Goal: Information Seeking & Learning: Learn about a topic

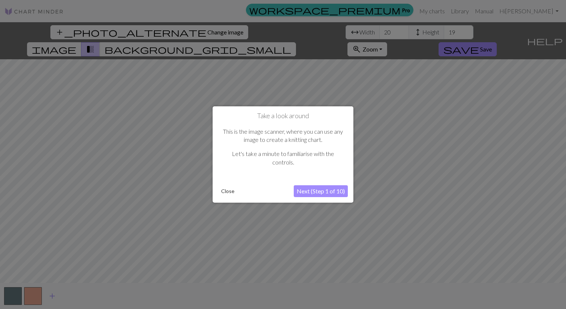
click at [317, 198] on div "Take a look around This is the image scanner, where you can use any image to cr…" at bounding box center [283, 154] width 141 height 96
click at [316, 192] on button "Next (Step 1 of 10)" at bounding box center [321, 191] width 54 height 12
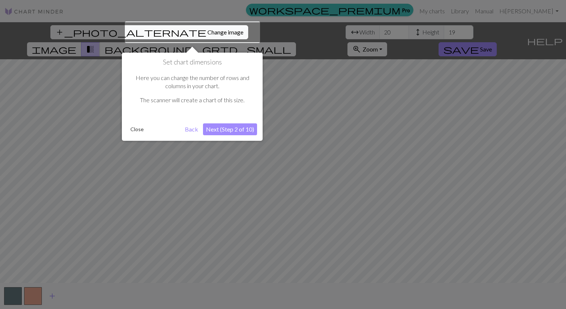
click at [226, 126] on button "Next (Step 2 of 10)" at bounding box center [230, 129] width 54 height 12
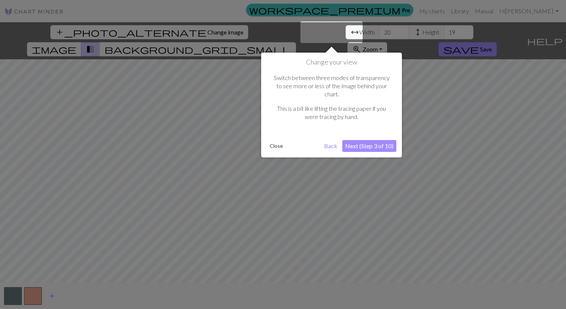
click at [373, 145] on div "Change your view Switch between three modes of transparency to see more or less…" at bounding box center [331, 105] width 141 height 105
click at [382, 140] on button "Next (Step 3 of 10)" at bounding box center [369, 146] width 54 height 12
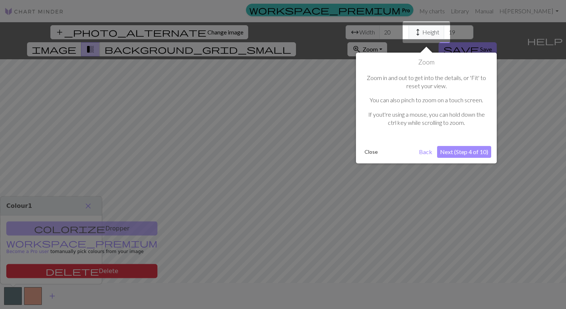
click at [466, 152] on button "Next (Step 4 of 10)" at bounding box center [464, 152] width 54 height 12
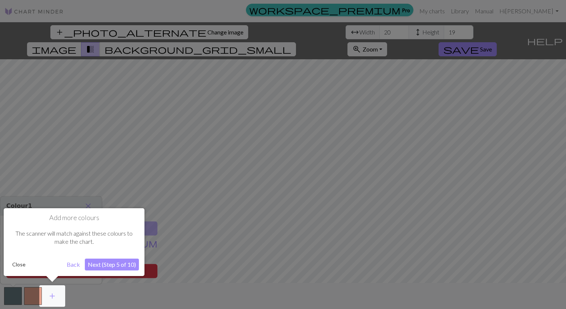
click at [107, 262] on button "Next (Step 5 of 10)" at bounding box center [112, 265] width 54 height 12
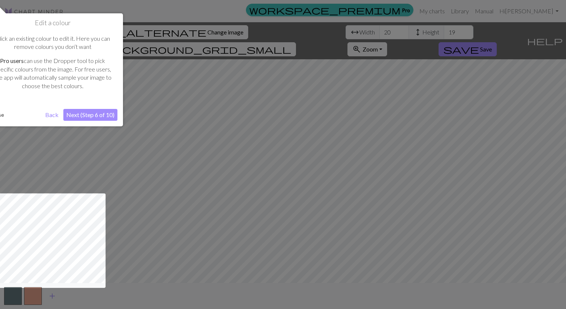
click at [86, 116] on button "Next (Step 6 of 10)" at bounding box center [90, 115] width 54 height 12
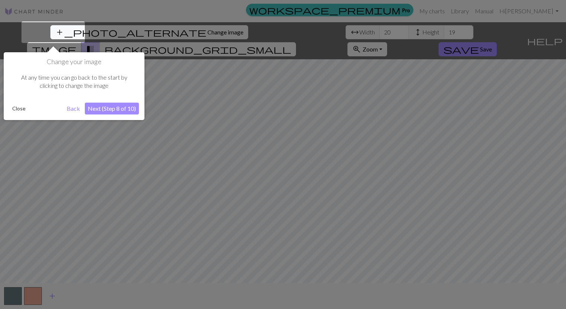
click at [110, 116] on div "Change your image At any time you can go back to the start by clicking to chang…" at bounding box center [74, 86] width 141 height 68
click at [108, 108] on button "Next (Step 8 of 10)" at bounding box center [112, 109] width 54 height 12
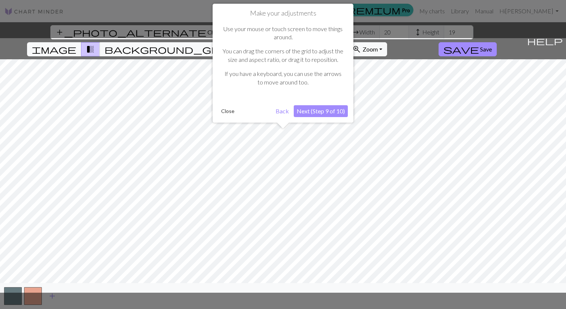
click at [321, 112] on button "Next (Step 9 of 10)" at bounding box center [321, 111] width 54 height 12
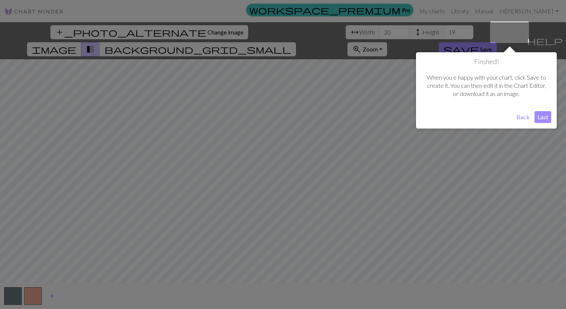
click at [543, 119] on button "Last" at bounding box center [543, 117] width 17 height 12
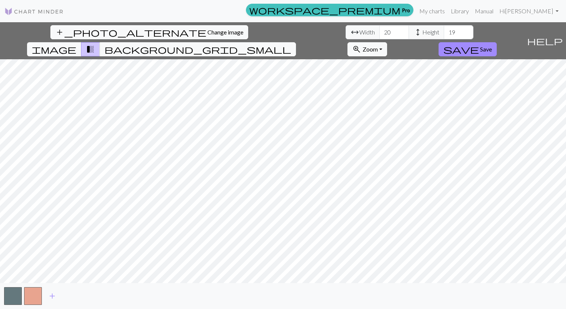
click at [422, 32] on span "Height" at bounding box center [430, 32] width 17 height 9
click at [444, 32] on input "19" at bounding box center [459, 32] width 30 height 14
click at [444, 28] on input "20" at bounding box center [459, 32] width 30 height 14
type input "21"
click at [444, 31] on input "21" at bounding box center [459, 32] width 30 height 14
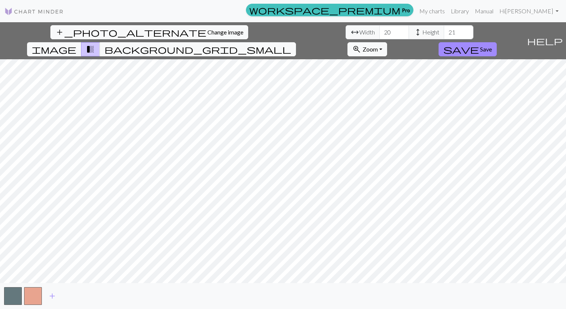
click at [350, 32] on span "arrow_range" at bounding box center [354, 32] width 9 height 10
click at [359, 31] on span "Width" at bounding box center [367, 32] width 16 height 9
click at [379, 32] on input "20" at bounding box center [394, 32] width 30 height 14
click at [379, 31] on input "21" at bounding box center [394, 32] width 30 height 14
click at [379, 33] on input "20" at bounding box center [394, 32] width 30 height 14
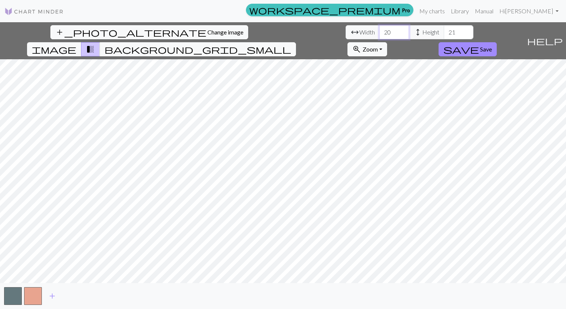
click at [379, 30] on input "21" at bounding box center [394, 32] width 30 height 14
click at [379, 33] on input "20" at bounding box center [394, 32] width 30 height 14
click at [379, 34] on input "19" at bounding box center [394, 32] width 30 height 14
click at [379, 32] on input "18" at bounding box center [394, 32] width 30 height 14
click at [379, 32] on input "17" at bounding box center [394, 32] width 30 height 14
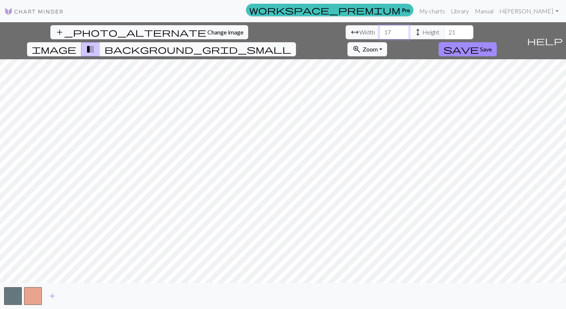
click at [379, 35] on input "16" at bounding box center [394, 32] width 30 height 14
click at [379, 34] on input "15" at bounding box center [394, 32] width 30 height 14
click at [379, 36] on input "14" at bounding box center [394, 32] width 30 height 14
click at [379, 33] on input "13" at bounding box center [394, 32] width 30 height 14
click at [379, 32] on input "12" at bounding box center [394, 32] width 30 height 14
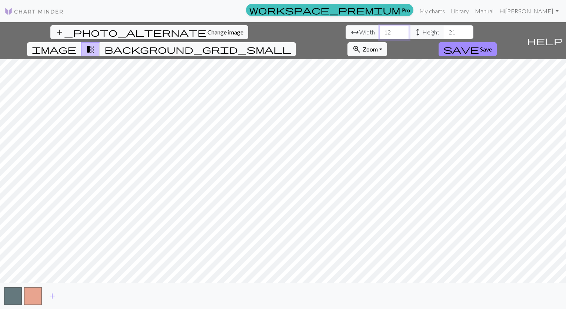
click at [379, 32] on input "11" at bounding box center [394, 32] width 30 height 14
click at [379, 32] on input "10" at bounding box center [394, 32] width 30 height 14
click at [379, 32] on input "9" at bounding box center [394, 32] width 30 height 14
click at [379, 32] on input "8" at bounding box center [394, 32] width 30 height 14
click at [379, 30] on input "9" at bounding box center [394, 32] width 30 height 14
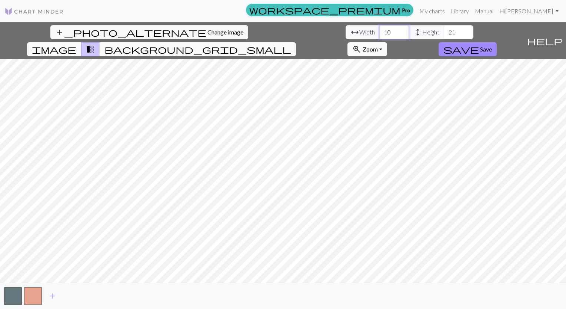
click at [379, 29] on input "10" at bounding box center [394, 32] width 30 height 14
click at [379, 29] on input "11" at bounding box center [394, 32] width 30 height 14
click at [379, 29] on input "12" at bounding box center [394, 32] width 30 height 14
click at [379, 30] on input "13" at bounding box center [394, 32] width 30 height 14
click at [379, 30] on input "14" at bounding box center [394, 32] width 30 height 14
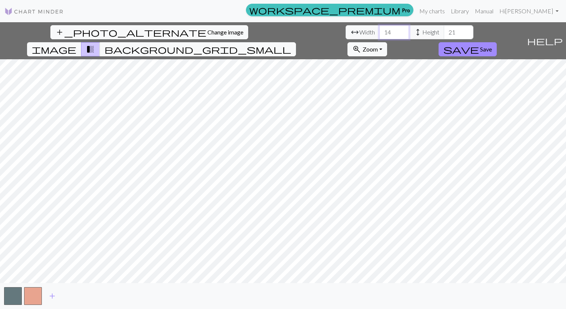
click at [379, 30] on input "15" at bounding box center [394, 32] width 30 height 14
click at [379, 28] on input "16" at bounding box center [394, 32] width 30 height 14
click at [379, 29] on input "17" at bounding box center [394, 32] width 30 height 14
click at [379, 31] on input "18" at bounding box center [394, 32] width 30 height 14
click at [379, 31] on input "19" at bounding box center [394, 32] width 30 height 14
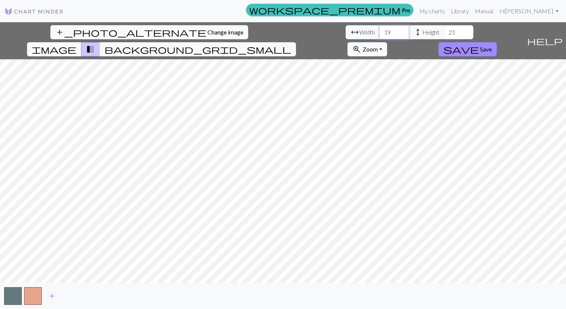
click at [379, 31] on input "20" at bounding box center [394, 32] width 30 height 14
click at [379, 29] on input "21" at bounding box center [394, 32] width 30 height 14
click at [379, 31] on input "22" at bounding box center [394, 32] width 30 height 14
click at [379, 31] on input "23" at bounding box center [394, 32] width 30 height 14
click at [379, 31] on input "24" at bounding box center [394, 32] width 30 height 14
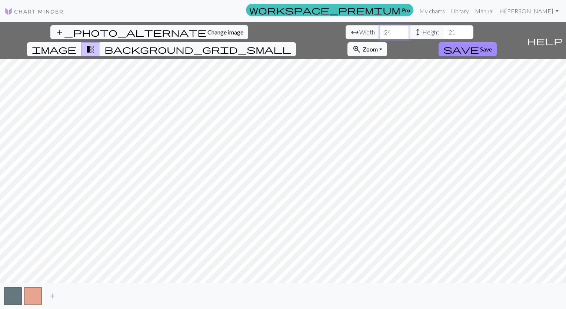
click at [379, 31] on input "25" at bounding box center [394, 32] width 30 height 14
click at [379, 31] on input "26" at bounding box center [394, 32] width 30 height 14
click at [379, 31] on input "27" at bounding box center [394, 32] width 30 height 14
click at [379, 30] on input "28" at bounding box center [394, 32] width 30 height 14
click at [379, 31] on input "29" at bounding box center [394, 32] width 30 height 14
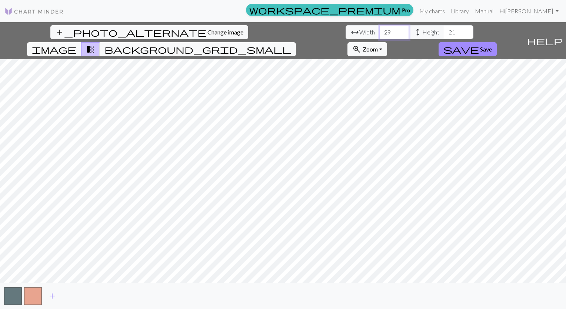
click at [379, 30] on input "30" at bounding box center [394, 32] width 30 height 14
click at [379, 31] on input "31" at bounding box center [394, 32] width 30 height 14
click at [379, 31] on input "32" at bounding box center [394, 32] width 30 height 14
click at [379, 31] on input "33" at bounding box center [394, 32] width 30 height 14
click at [379, 29] on input "34" at bounding box center [394, 32] width 30 height 14
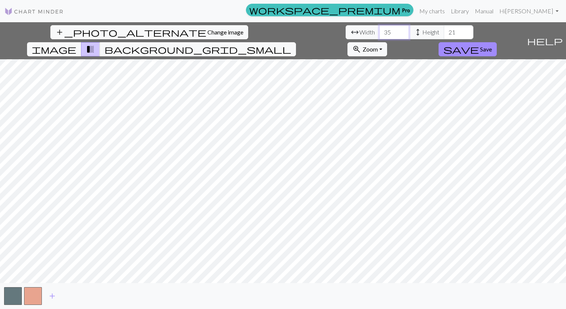
click at [379, 31] on input "35" at bounding box center [394, 32] width 30 height 14
type input "36"
click at [379, 29] on input "36" at bounding box center [394, 32] width 30 height 14
click at [444, 32] on input "21" at bounding box center [459, 32] width 30 height 14
click at [444, 33] on input "20" at bounding box center [459, 32] width 30 height 14
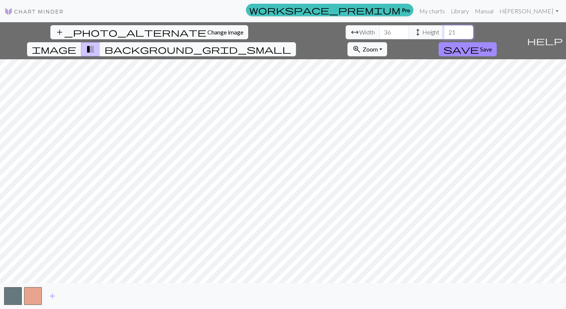
click at [444, 30] on input "21" at bounding box center [459, 32] width 30 height 14
click at [444, 30] on input "22" at bounding box center [459, 32] width 30 height 14
click at [444, 28] on input "23" at bounding box center [459, 32] width 30 height 14
click at [444, 29] on input "24" at bounding box center [459, 32] width 30 height 14
click at [444, 27] on input "25" at bounding box center [459, 32] width 30 height 14
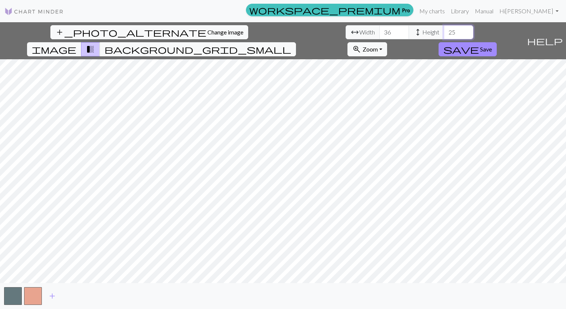
click at [444, 28] on input "26" at bounding box center [459, 32] width 30 height 14
click at [444, 28] on input "27" at bounding box center [459, 32] width 30 height 14
click at [444, 28] on input "28" at bounding box center [459, 32] width 30 height 14
click at [444, 28] on input "29" at bounding box center [459, 32] width 30 height 14
click at [444, 28] on input "30" at bounding box center [459, 32] width 30 height 14
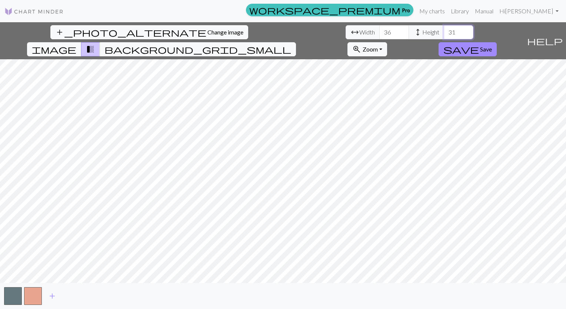
click at [444, 31] on input "31" at bounding box center [459, 32] width 30 height 14
click at [444, 30] on input "32" at bounding box center [459, 32] width 30 height 14
click at [444, 31] on input "33" at bounding box center [459, 32] width 30 height 14
click at [444, 31] on input "34" at bounding box center [459, 32] width 30 height 14
click at [444, 31] on input "35" at bounding box center [459, 32] width 30 height 14
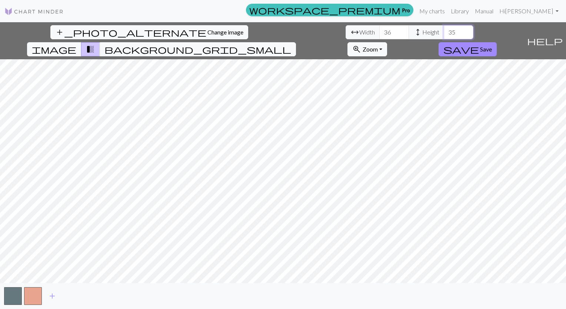
click at [444, 30] on input "36" at bounding box center [459, 32] width 30 height 14
click at [444, 28] on input "37" at bounding box center [459, 32] width 30 height 14
click at [444, 27] on input "38" at bounding box center [459, 32] width 30 height 14
click at [444, 28] on input "39" at bounding box center [459, 32] width 30 height 14
click at [444, 30] on input "40" at bounding box center [459, 32] width 30 height 14
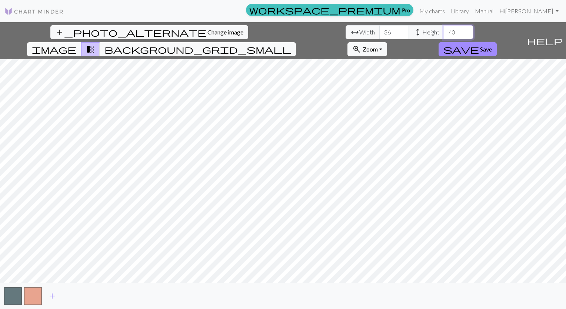
click at [444, 27] on input "41" at bounding box center [459, 32] width 30 height 14
click at [444, 27] on input "42" at bounding box center [459, 32] width 30 height 14
click at [444, 30] on input "43" at bounding box center [459, 32] width 30 height 14
click at [444, 30] on input "44" at bounding box center [459, 32] width 30 height 14
click at [444, 30] on input "45" at bounding box center [459, 32] width 30 height 14
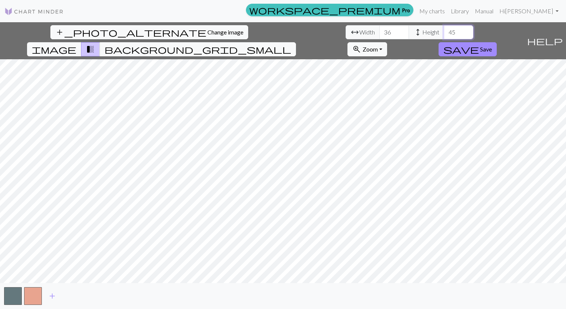
click at [444, 31] on input "46" at bounding box center [459, 32] width 30 height 14
click at [444, 30] on input "47" at bounding box center [459, 32] width 30 height 14
click at [444, 30] on input "48" at bounding box center [459, 32] width 30 height 14
click at [444, 31] on input "49" at bounding box center [459, 32] width 30 height 14
click at [444, 30] on input "50" at bounding box center [459, 32] width 30 height 14
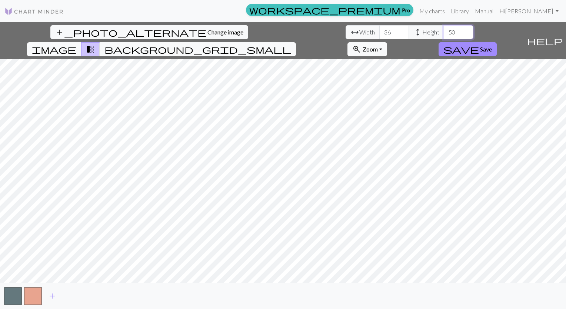
click at [444, 30] on input "51" at bounding box center [459, 32] width 30 height 14
click at [444, 30] on input "52" at bounding box center [459, 32] width 30 height 14
click at [444, 30] on input "53" at bounding box center [459, 32] width 30 height 14
click at [444, 28] on input "54" at bounding box center [459, 32] width 30 height 14
click at [444, 29] on input "55" at bounding box center [459, 32] width 30 height 14
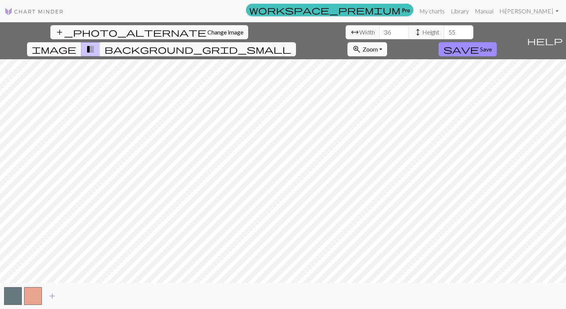
click at [76, 44] on span "image" at bounding box center [54, 49] width 44 height 10
click at [444, 31] on input "55" at bounding box center [459, 32] width 30 height 14
click at [444, 32] on input "54" at bounding box center [459, 32] width 30 height 14
click at [444, 30] on input "55" at bounding box center [459, 32] width 30 height 14
click at [444, 31] on input "56" at bounding box center [459, 32] width 30 height 14
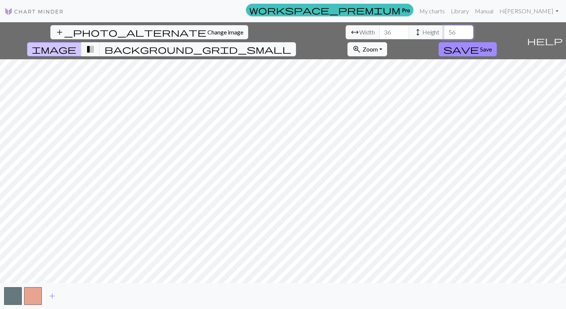
click at [444, 30] on input "57" at bounding box center [459, 32] width 30 height 14
click at [444, 30] on input "58" at bounding box center [459, 32] width 30 height 14
click at [444, 30] on input "59" at bounding box center [459, 32] width 30 height 14
click at [444, 29] on input "60" at bounding box center [459, 32] width 30 height 14
click at [444, 30] on input "61" at bounding box center [459, 32] width 30 height 14
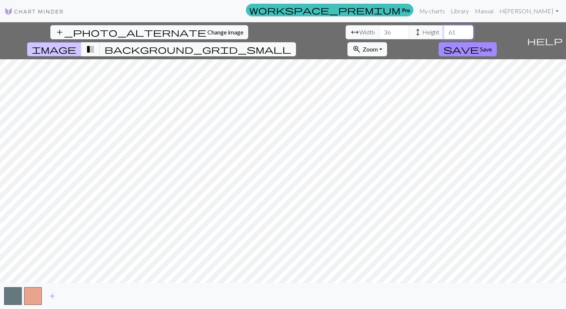
click at [444, 30] on input "62" at bounding box center [459, 32] width 30 height 14
click at [444, 29] on input "63" at bounding box center [459, 32] width 30 height 14
click at [444, 31] on input "64" at bounding box center [459, 32] width 30 height 14
click at [444, 31] on input "65" at bounding box center [459, 32] width 30 height 14
click at [444, 31] on input "66" at bounding box center [459, 32] width 30 height 14
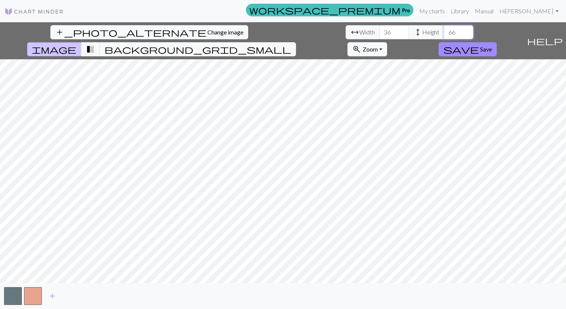
type input "65"
click at [444, 34] on input "65" at bounding box center [459, 32] width 30 height 14
click at [413, 30] on span "height" at bounding box center [417, 32] width 9 height 10
click at [413, 29] on span "height" at bounding box center [417, 32] width 9 height 10
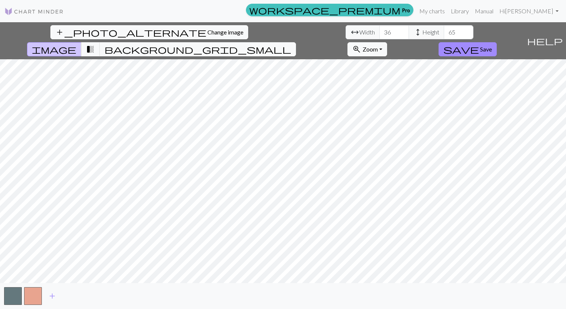
click at [413, 29] on span "height" at bounding box center [417, 32] width 9 height 10
click at [379, 32] on input "36" at bounding box center [394, 32] width 30 height 14
click at [379, 31] on input "37" at bounding box center [394, 32] width 30 height 14
click at [379, 31] on input "38" at bounding box center [394, 32] width 30 height 14
click at [379, 29] on input "39" at bounding box center [394, 32] width 30 height 14
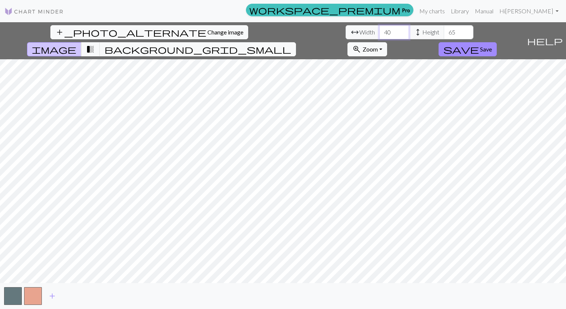
click at [379, 31] on input "40" at bounding box center [394, 32] width 30 height 14
click at [379, 29] on input "41" at bounding box center [394, 32] width 30 height 14
click at [379, 30] on input "42" at bounding box center [394, 32] width 30 height 14
click at [379, 29] on input "43" at bounding box center [394, 32] width 30 height 14
click at [379, 31] on input "44" at bounding box center [394, 32] width 30 height 14
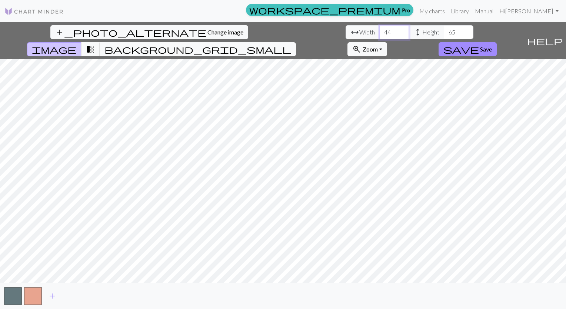
click at [379, 31] on input "45" at bounding box center [394, 32] width 30 height 14
click at [379, 30] on input "46" at bounding box center [394, 32] width 30 height 14
click at [379, 30] on input "47" at bounding box center [394, 32] width 30 height 14
click at [379, 28] on input "48" at bounding box center [394, 32] width 30 height 14
click at [379, 31] on input "49" at bounding box center [394, 32] width 30 height 14
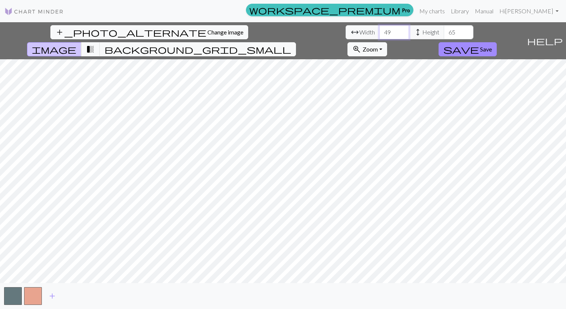
type input "50"
click at [379, 31] on input "50" at bounding box center [394, 32] width 30 height 14
click at [291, 44] on span "background_grid_small" at bounding box center [197, 49] width 187 height 10
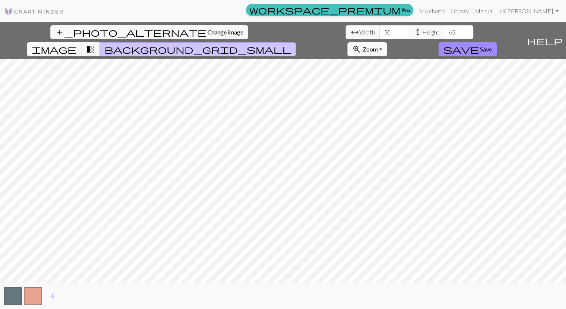
click at [76, 44] on span "image" at bounding box center [54, 49] width 44 height 10
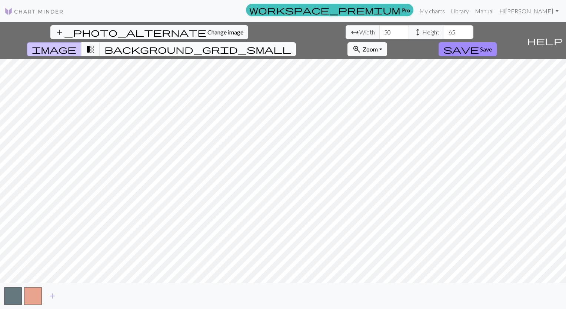
click at [291, 44] on span "background_grid_small" at bounding box center [197, 49] width 187 height 10
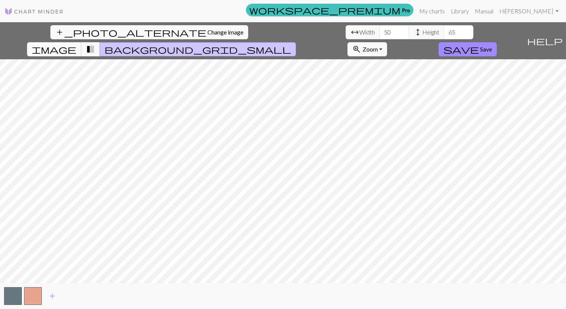
click at [76, 44] on span "image" at bounding box center [54, 49] width 44 height 10
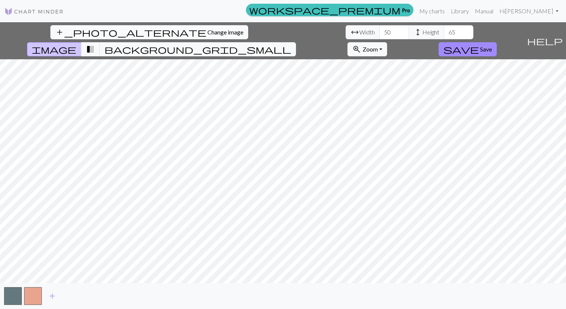
click at [207, 36] on span "Change image" at bounding box center [225, 32] width 36 height 7
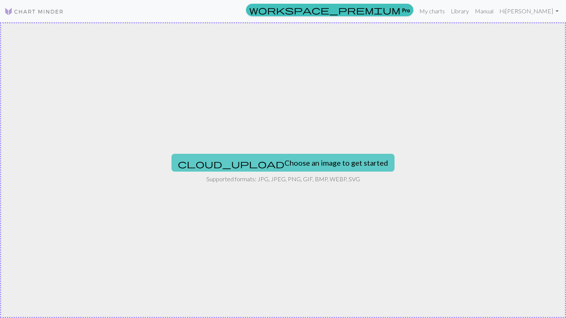
click at [282, 165] on button "cloud_upload Choose an image to get started" at bounding box center [283, 163] width 223 height 18
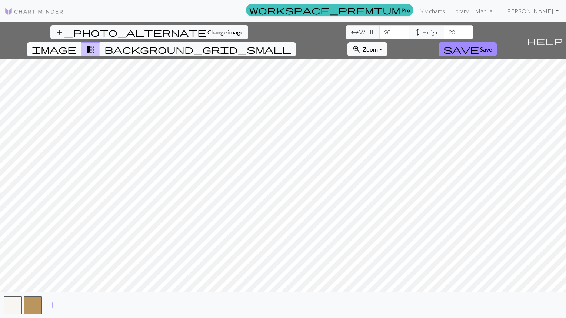
click at [76, 44] on span "image" at bounding box center [54, 49] width 44 height 10
click at [291, 44] on span "background_grid_small" at bounding box center [197, 49] width 187 height 10
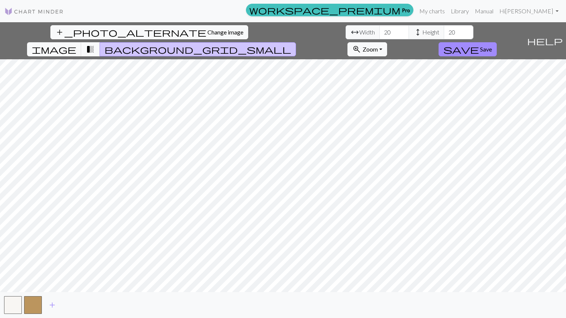
click at [95, 44] on span "transition_fade" at bounding box center [90, 49] width 9 height 10
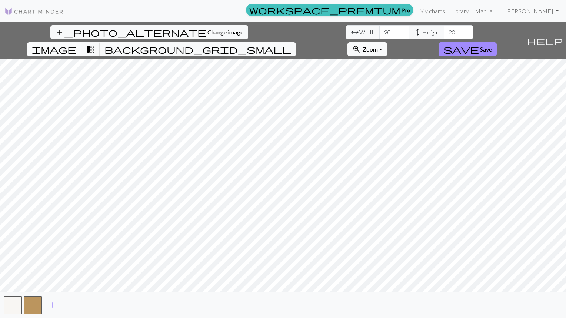
click at [76, 44] on span "image" at bounding box center [54, 49] width 44 height 10
click at [95, 44] on span "transition_fade" at bounding box center [90, 49] width 9 height 10
click at [379, 36] on input "20" at bounding box center [394, 32] width 30 height 14
type input "2"
type input "36"
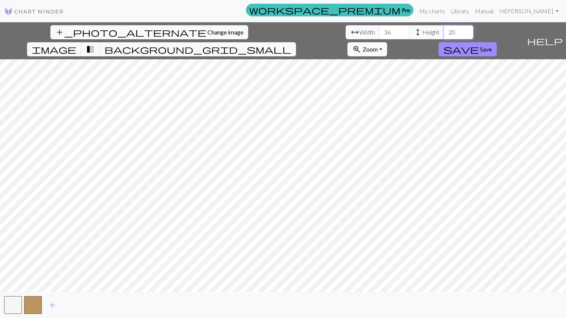
click at [444, 32] on input "20" at bounding box center [459, 32] width 30 height 14
type input "2"
type input "55"
click at [492, 46] on span "Save" at bounding box center [486, 49] width 12 height 7
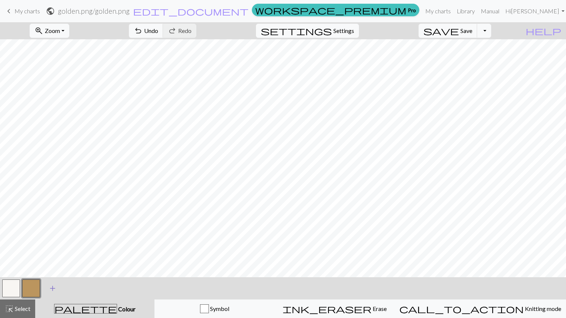
click at [54, 290] on span "add" at bounding box center [52, 288] width 9 height 10
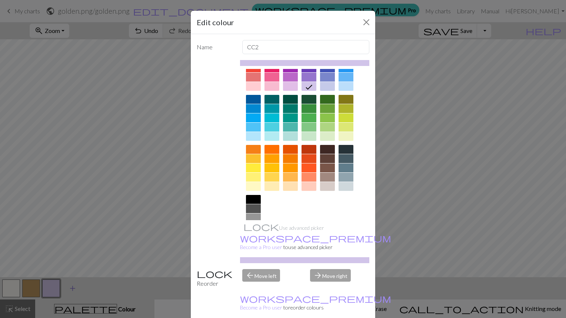
scroll to position [36, 0]
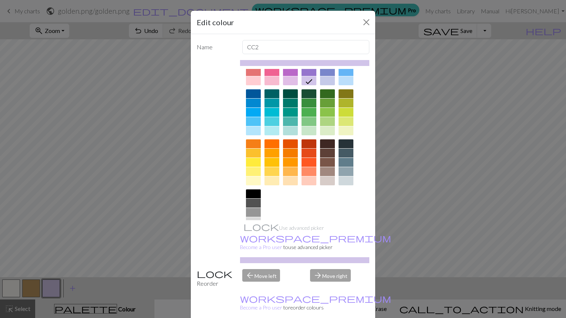
click at [250, 195] on div at bounding box center [253, 193] width 15 height 9
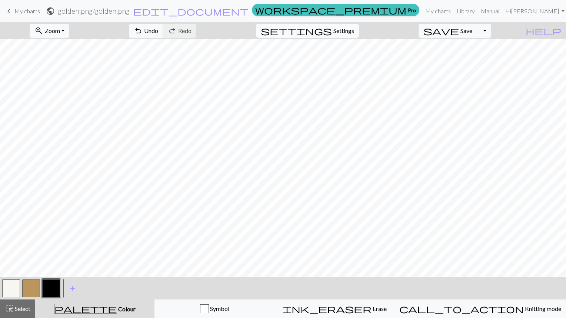
click at [356, 36] on button "settings Settings" at bounding box center [307, 31] width 103 height 14
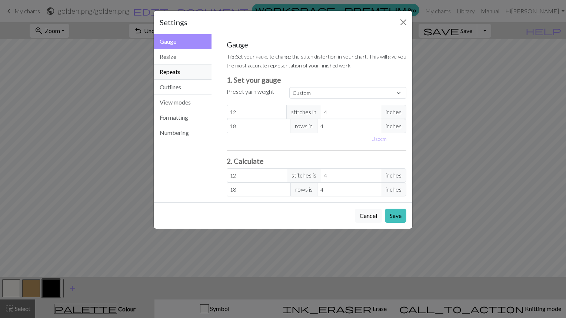
click at [190, 76] on button "Repeats" at bounding box center [183, 71] width 58 height 15
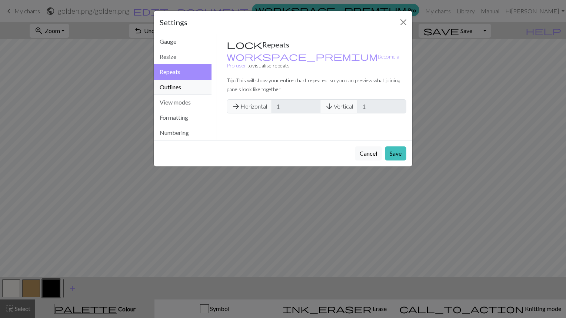
click at [185, 87] on button "Outlines" at bounding box center [183, 87] width 58 height 15
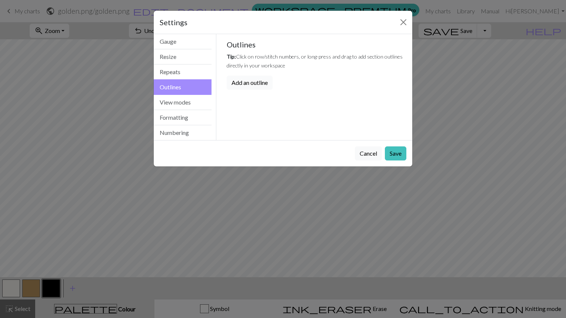
click at [251, 82] on button "Add an outline" at bounding box center [250, 83] width 46 height 14
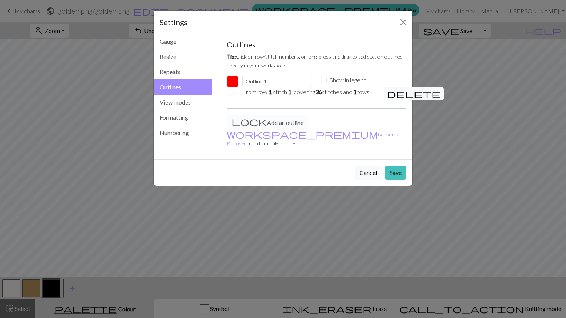
click at [235, 82] on button "button" at bounding box center [233, 82] width 12 height 12
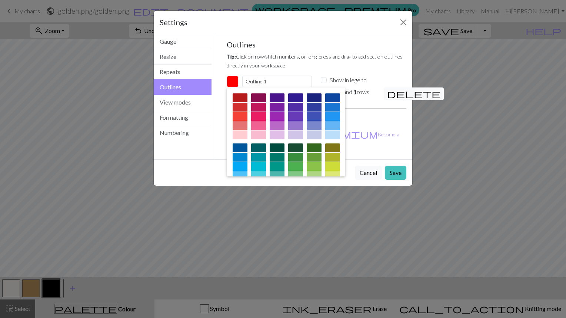
scroll to position [99, 0]
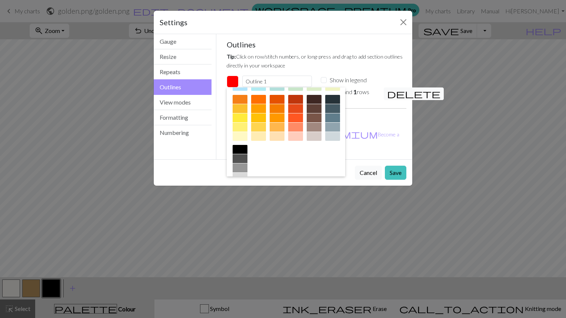
click at [247, 149] on div at bounding box center [240, 149] width 15 height 9
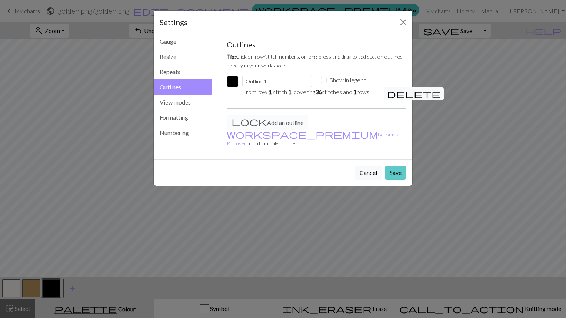
click at [396, 166] on button "Save" at bounding box center [395, 173] width 21 height 14
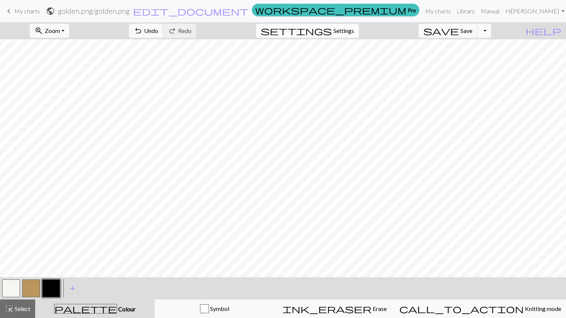
click at [353, 31] on span "Settings" at bounding box center [343, 30] width 21 height 9
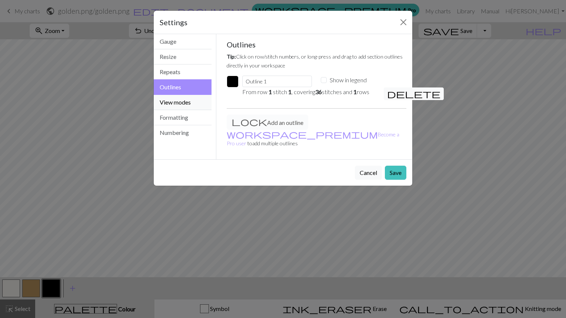
click at [187, 99] on button "View modes" at bounding box center [183, 102] width 58 height 15
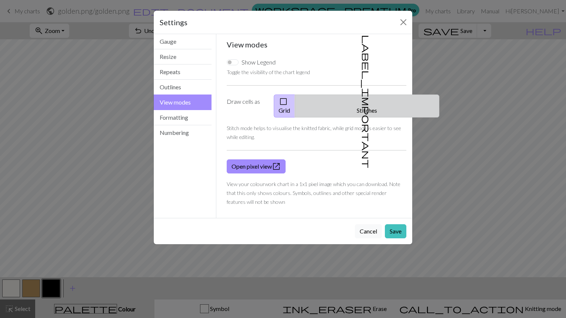
click at [376, 106] on button "label_important Stitches" at bounding box center [367, 105] width 144 height 23
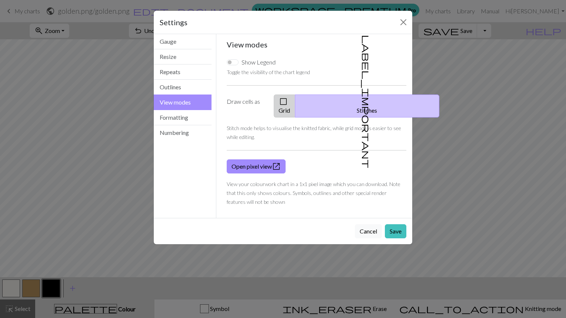
click at [295, 104] on button "check_box_outline_blank Grid" at bounding box center [284, 105] width 21 height 23
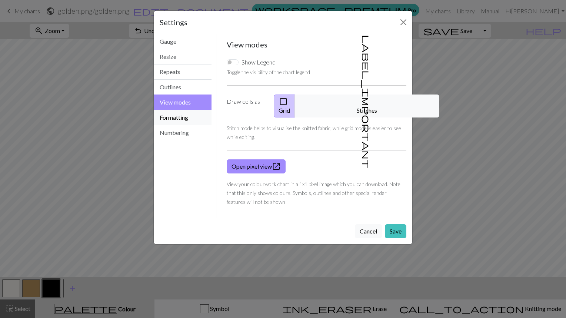
click at [184, 116] on button "Formatting" at bounding box center [183, 117] width 58 height 15
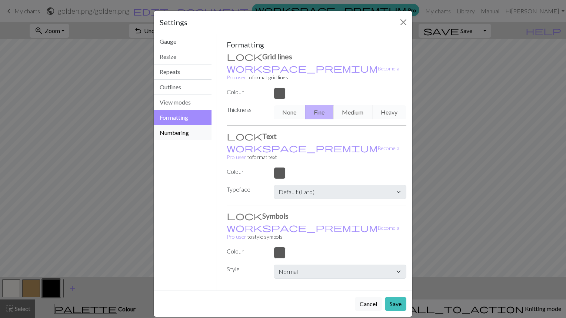
click at [179, 132] on button "Numbering" at bounding box center [183, 132] width 58 height 15
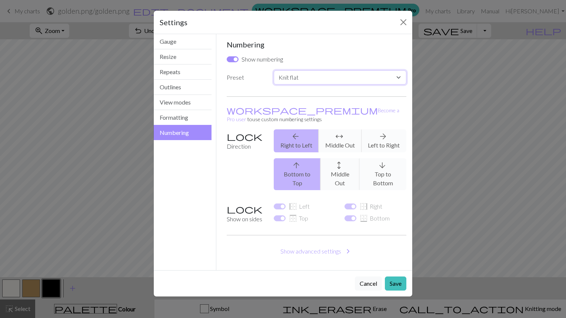
click at [329, 79] on select "Custom Knit flat Knit in the round Lace knitting Cross stitch" at bounding box center [340, 77] width 133 height 14
select select "lace"
click at [274, 70] on select "Custom Knit flat Knit in the round Lace knitting Cross stitch" at bounding box center [340, 77] width 133 height 14
checkbox input "false"
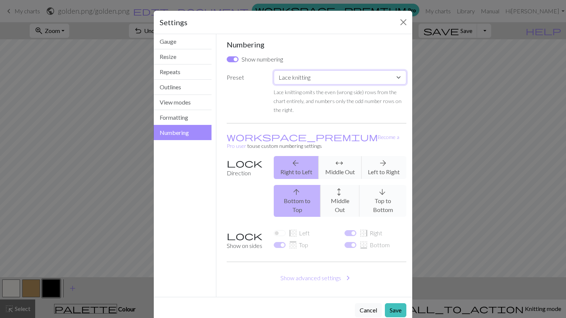
click at [399, 79] on select "Custom Knit flat Knit in the round Lace knitting Cross stitch" at bounding box center [340, 77] width 133 height 14
select select "crossstitch"
click at [274, 70] on select "Custom Knit flat Knit in the round Lace knitting Cross stitch" at bounding box center [340, 77] width 133 height 14
checkbox input "true"
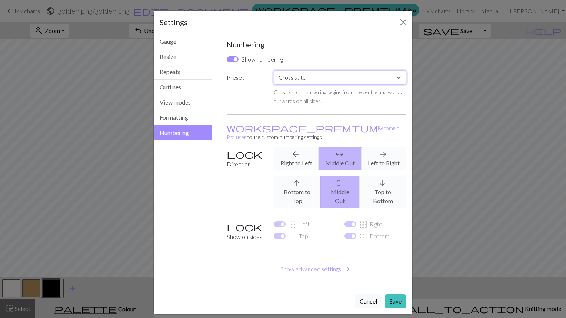
click at [396, 82] on select "Custom Knit flat Knit in the round Lace knitting Cross stitch" at bounding box center [340, 77] width 133 height 14
select select "flat"
click at [274, 70] on select "Custom Knit flat Knit in the round Lace knitting Cross stitch" at bounding box center [340, 77] width 133 height 14
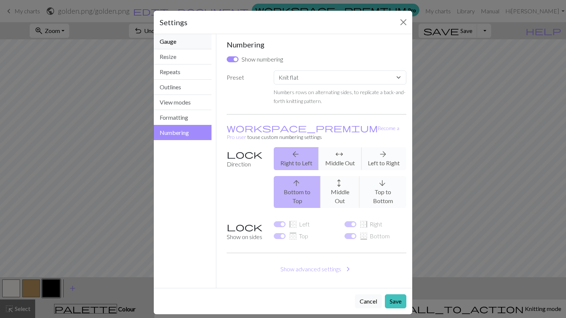
click at [185, 41] on button "Gauge" at bounding box center [183, 41] width 58 height 15
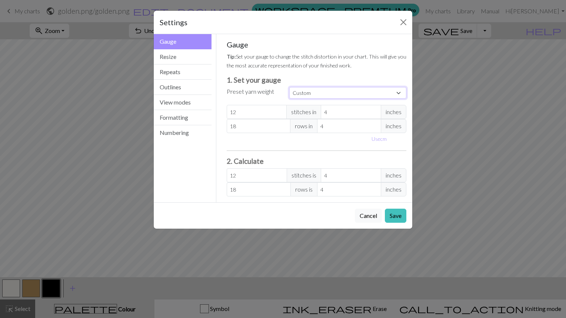
click at [399, 92] on select "Custom Square Lace Light Fingering Fingering Sport Double knit Worsted Aran Bul…" at bounding box center [347, 92] width 117 height 11
select select "fingering"
click at [289, 87] on select "Custom Square Lace Light Fingering Fingering Sport Double knit Worsted Aran Bul…" at bounding box center [347, 92] width 117 height 11
type input "28"
type input "36"
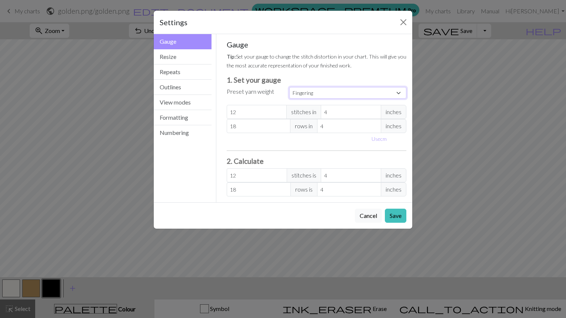
type input "28"
type input "36"
click at [401, 93] on select "Custom Square Lace Light Fingering Fingering Sport Double knit Worsted Aran Bul…" at bounding box center [347, 92] width 117 height 11
select select "square"
click at [289, 87] on select "Custom Square Lace Light Fingering Fingering Sport Double knit Worsted Aran Bul…" at bounding box center [347, 92] width 117 height 11
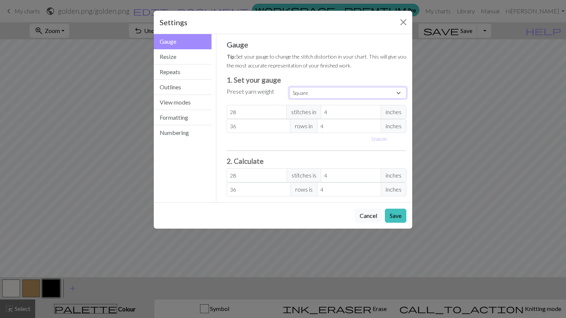
type input "32"
click at [401, 94] on select "Custom Square Lace Light Fingering Fingering Sport Double knit Worsted Aran Bul…" at bounding box center [347, 92] width 117 height 11
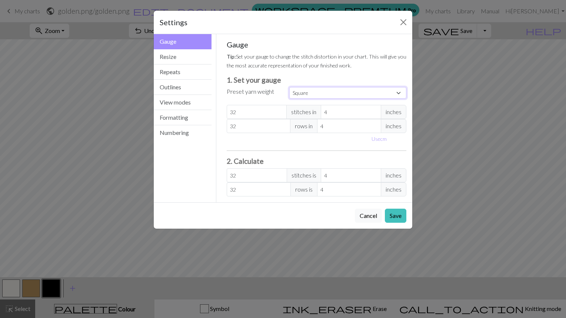
select select "custom"
click at [289, 87] on select "Custom Square Lace Light Fingering Fingering Sport Double knit Worsted Aran Bul…" at bounding box center [347, 92] width 117 height 11
click at [187, 58] on button "Resize" at bounding box center [183, 56] width 58 height 15
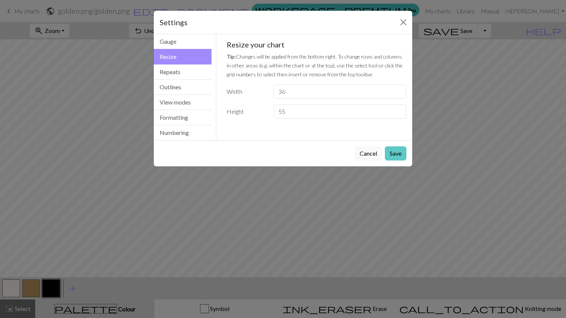
click at [397, 157] on button "Save" at bounding box center [395, 153] width 21 height 14
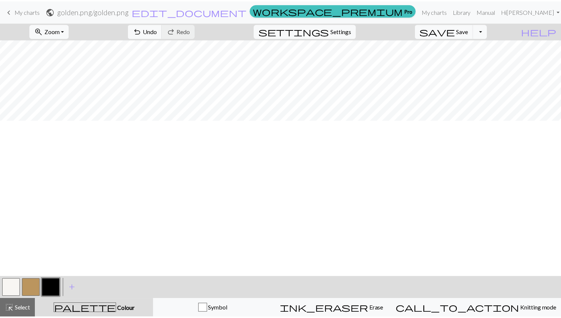
scroll to position [0, 0]
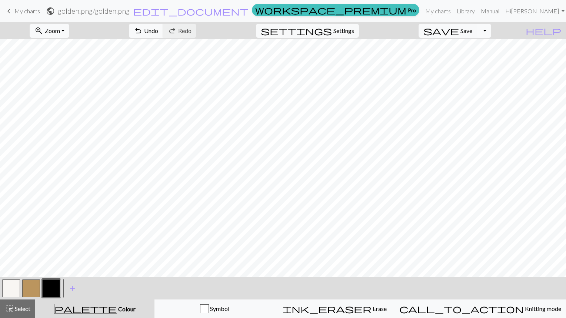
click at [491, 30] on button "Toggle Dropdown" at bounding box center [484, 31] width 14 height 14
click at [249, 15] on span "edit_document" at bounding box center [191, 11] width 116 height 10
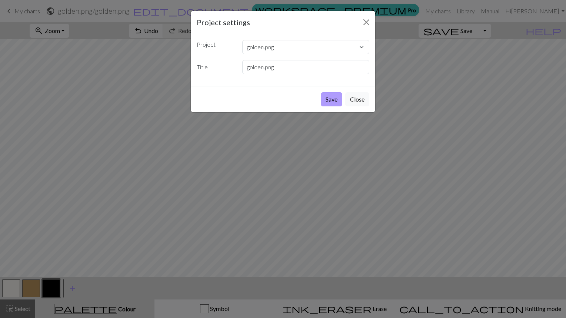
click at [331, 99] on button "Save" at bounding box center [331, 99] width 21 height 14
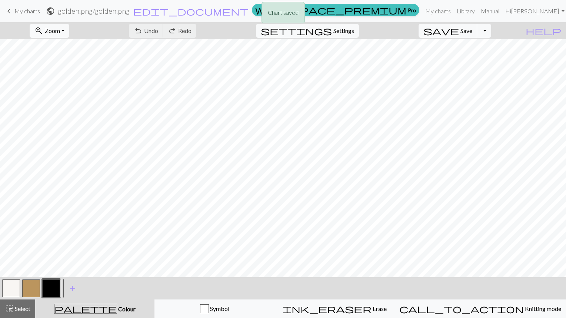
click at [23, 14] on div "Chart saved" at bounding box center [283, 14] width 566 height 29
click at [14, 11] on link "keyboard_arrow_left My charts" at bounding box center [22, 11] width 36 height 13
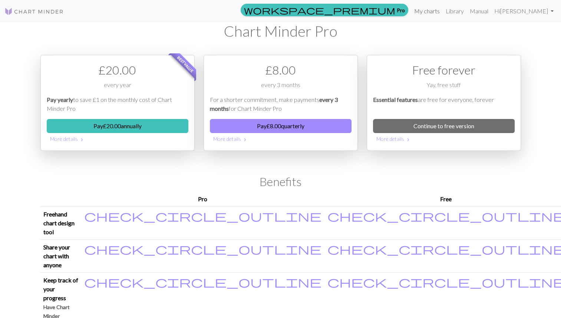
click at [431, 11] on link "My charts" at bounding box center [426, 11] width 31 height 15
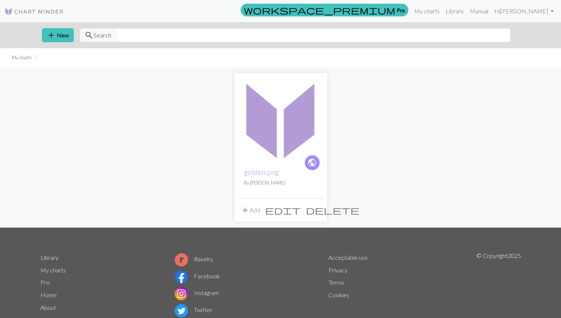
click at [315, 215] on span "delete" at bounding box center [332, 210] width 53 height 10
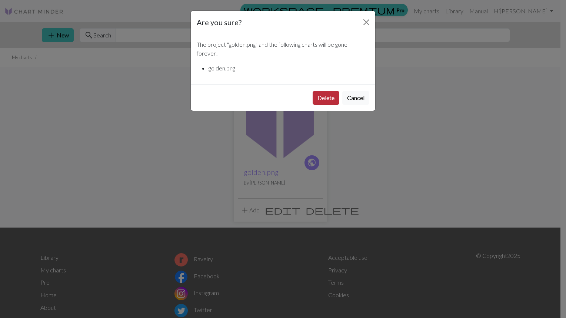
click at [326, 98] on button "Delete" at bounding box center [326, 98] width 27 height 14
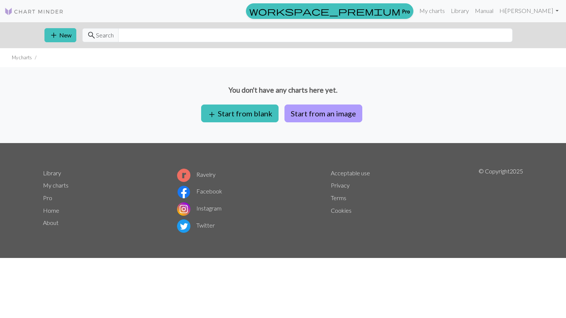
click at [309, 114] on button "Start from an image" at bounding box center [324, 113] width 78 height 18
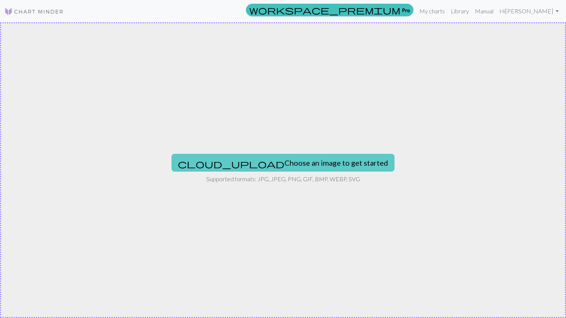
click at [277, 170] on button "cloud_upload Choose an image to get started" at bounding box center [283, 163] width 223 height 18
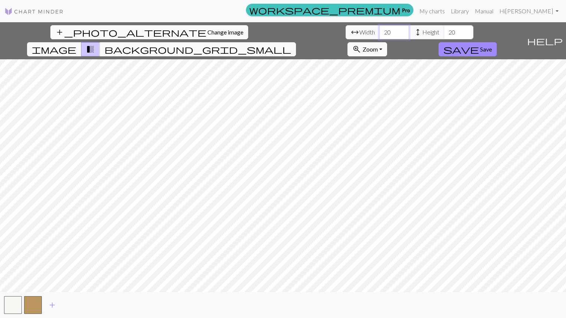
click at [379, 31] on input "20" at bounding box center [394, 32] width 30 height 14
type input "2"
type input "36"
click at [444, 32] on input "20" at bounding box center [459, 32] width 30 height 14
type input "2"
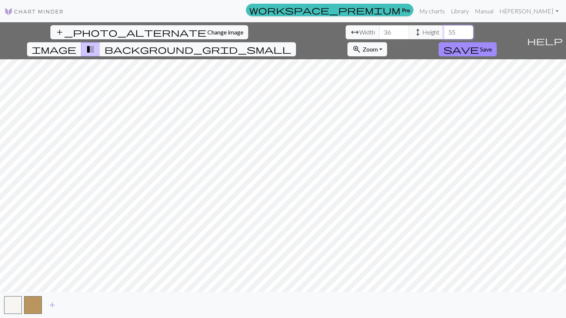
type input "55"
click at [76, 44] on span "image" at bounding box center [54, 49] width 44 height 10
click at [51, 302] on span "add" at bounding box center [52, 305] width 9 height 10
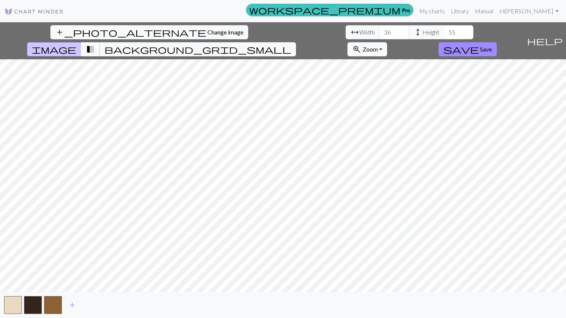
click at [95, 44] on span "transition_fade" at bounding box center [90, 49] width 9 height 10
click at [291, 44] on span "background_grid_small" at bounding box center [197, 49] width 187 height 10
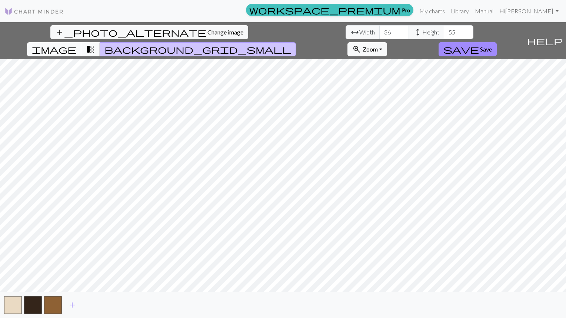
click at [95, 44] on span "transition_fade" at bounding box center [90, 49] width 9 height 10
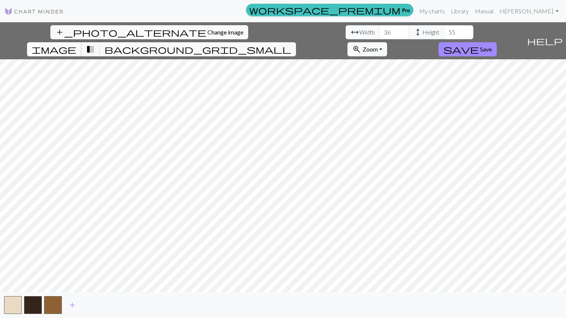
click at [76, 44] on span "image" at bounding box center [54, 49] width 44 height 10
click at [73, 304] on span "add" at bounding box center [72, 305] width 9 height 10
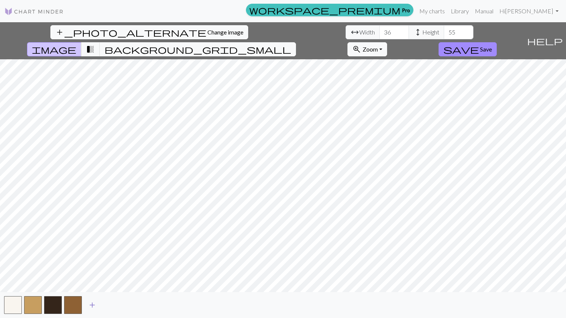
click at [94, 304] on span "add" at bounding box center [92, 305] width 9 height 10
click at [110, 308] on span "add" at bounding box center [112, 305] width 9 height 10
click at [131, 305] on span "add" at bounding box center [132, 305] width 9 height 10
click at [291, 44] on span "background_grid_small" at bounding box center [197, 49] width 187 height 10
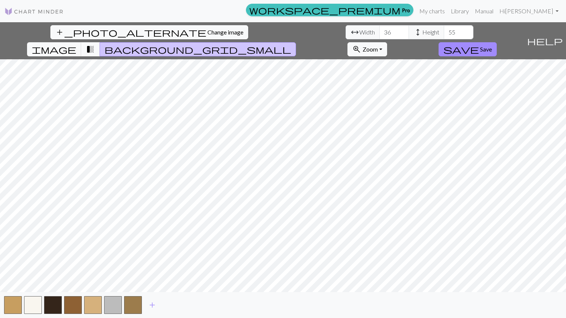
click at [95, 44] on span "transition_fade" at bounding box center [90, 49] width 9 height 10
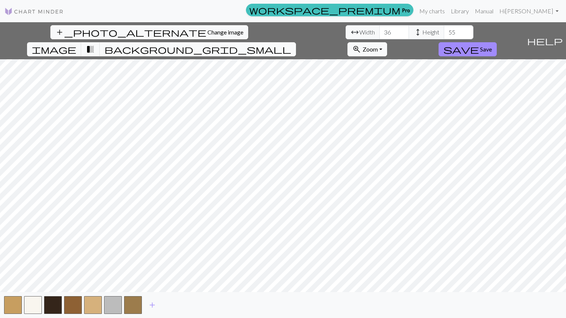
click at [291, 44] on span "background_grid_small" at bounding box center [197, 49] width 187 height 10
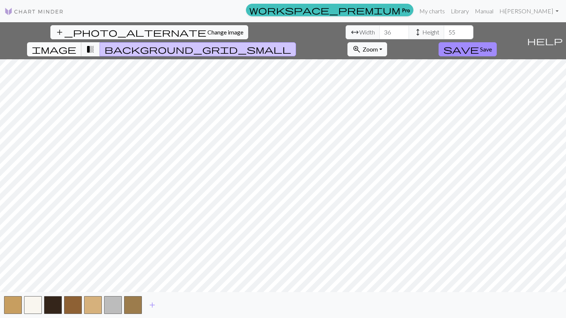
click at [76, 44] on span "image" at bounding box center [54, 49] width 44 height 10
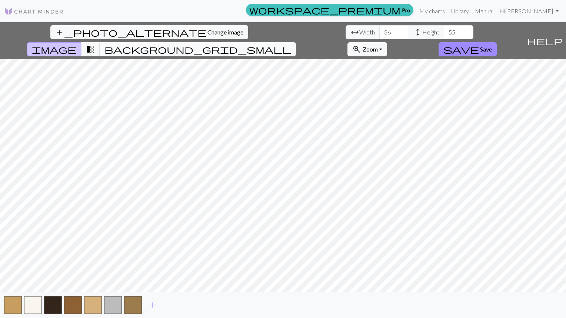
click at [291, 44] on span "background_grid_small" at bounding box center [197, 49] width 187 height 10
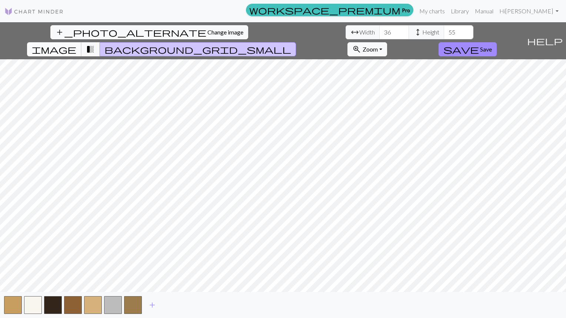
click at [82, 42] on button "image" at bounding box center [54, 49] width 54 height 14
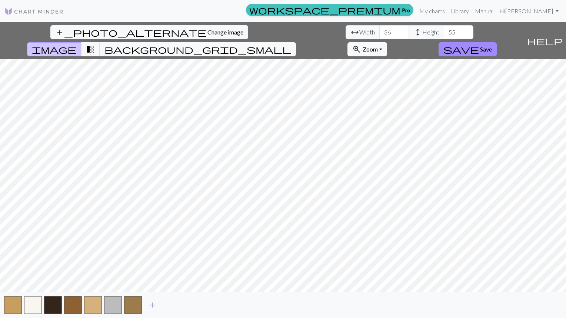
click at [157, 303] on button "add" at bounding box center [152, 305] width 19 height 14
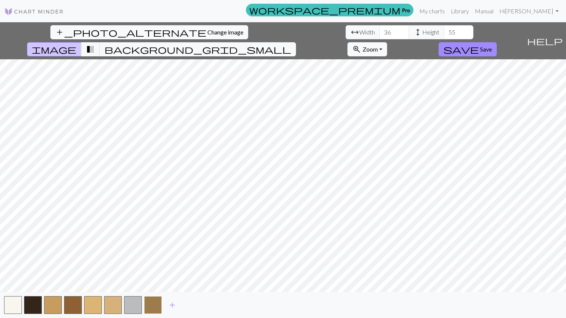
click at [154, 308] on button "button" at bounding box center [153, 305] width 18 height 18
click at [154, 309] on button "button" at bounding box center [153, 305] width 18 height 18
click at [157, 308] on button "button" at bounding box center [153, 305] width 18 height 18
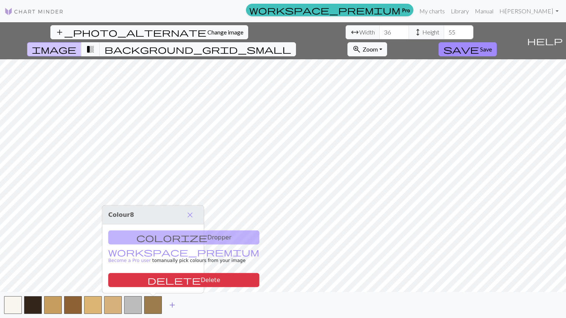
click at [170, 308] on span "add" at bounding box center [172, 305] width 9 height 10
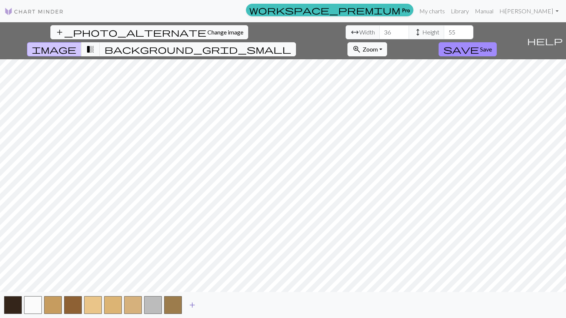
click at [188, 307] on span "add" at bounding box center [192, 305] width 9 height 10
click at [205, 307] on button "add" at bounding box center [212, 305] width 19 height 14
click at [235, 305] on span "add" at bounding box center [232, 305] width 9 height 10
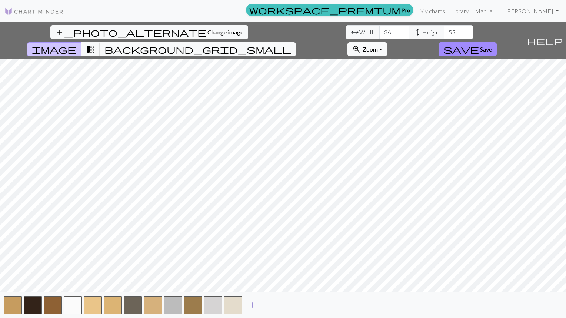
click at [249, 308] on span "add" at bounding box center [252, 305] width 9 height 10
click at [291, 44] on span "background_grid_small" at bounding box center [197, 49] width 187 height 10
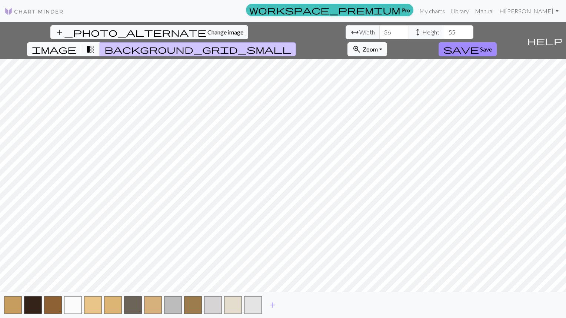
click at [95, 44] on span "transition_fade" at bounding box center [90, 49] width 9 height 10
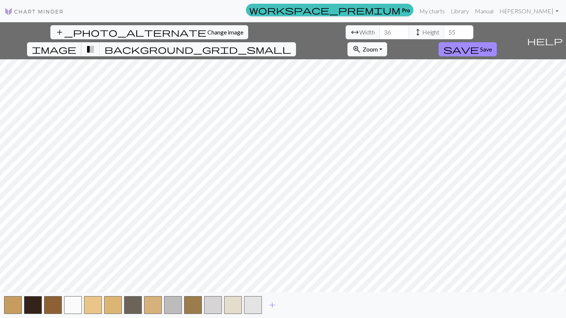
click at [76, 44] on span "image" at bounding box center [54, 49] width 44 height 10
click at [291, 44] on span "background_grid_small" at bounding box center [197, 49] width 187 height 10
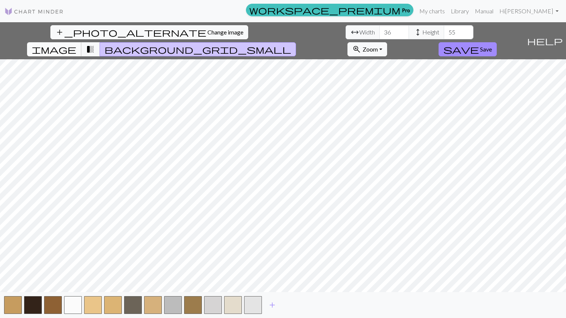
click at [76, 44] on span "image" at bounding box center [54, 49] width 44 height 10
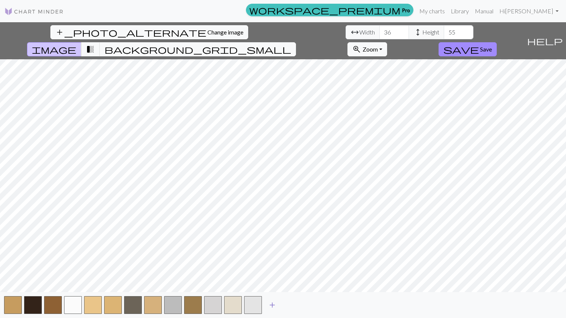
click at [275, 305] on span "add" at bounding box center [272, 305] width 9 height 10
click at [273, 310] on button "button" at bounding box center [273, 305] width 18 height 18
click at [279, 305] on button "button" at bounding box center [273, 305] width 18 height 18
click at [291, 309] on span "add" at bounding box center [292, 305] width 9 height 10
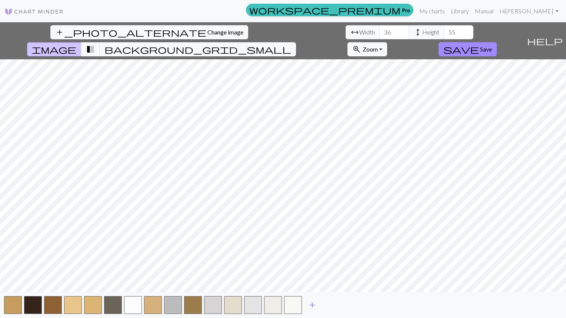
click at [309, 306] on span "add" at bounding box center [312, 305] width 9 height 10
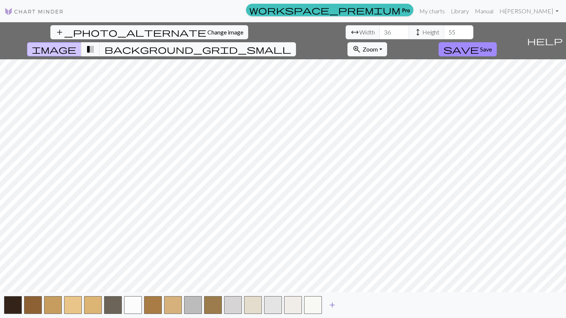
click at [323, 303] on button "add" at bounding box center [332, 305] width 19 height 14
click at [352, 302] on span "add" at bounding box center [352, 305] width 9 height 10
click at [367, 307] on button "add" at bounding box center [372, 305] width 19 height 14
click at [291, 44] on span "background_grid_small" at bounding box center [197, 49] width 187 height 10
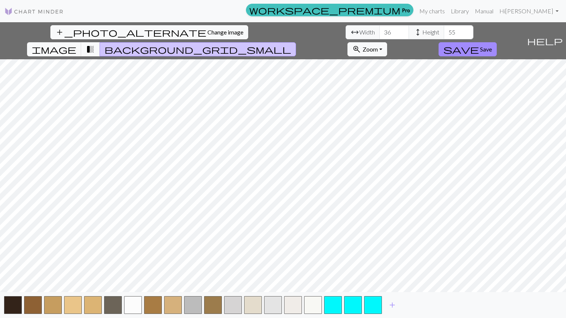
click at [100, 42] on button "transition_fade" at bounding box center [90, 49] width 19 height 14
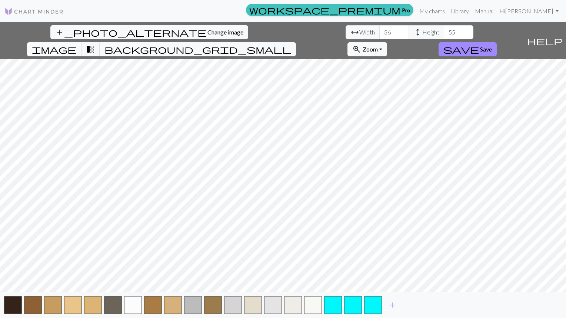
click at [76, 44] on span "image" at bounding box center [54, 49] width 44 height 10
click at [332, 306] on button "button" at bounding box center [333, 305] width 18 height 18
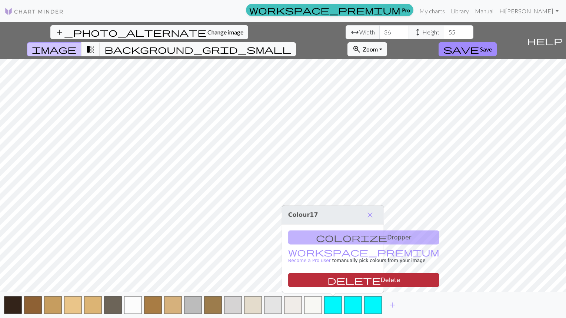
click at [348, 279] on button "delete Delete" at bounding box center [363, 280] width 151 height 14
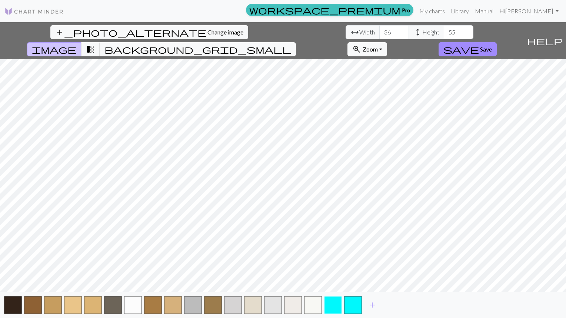
click at [335, 303] on button "button" at bounding box center [333, 305] width 18 height 18
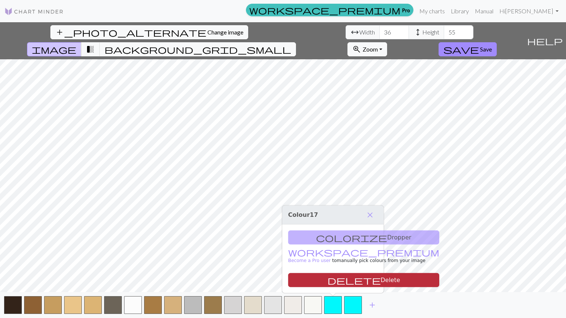
click at [342, 282] on button "delete Delete" at bounding box center [363, 280] width 151 height 14
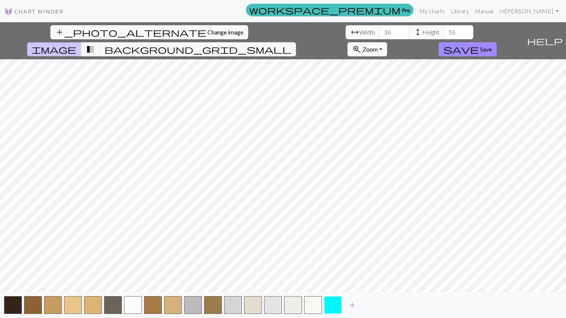
click at [330, 303] on button "button" at bounding box center [333, 305] width 18 height 18
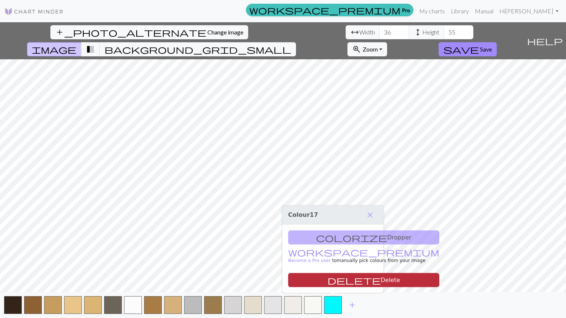
click at [340, 282] on button "delete Delete" at bounding box center [363, 280] width 151 height 14
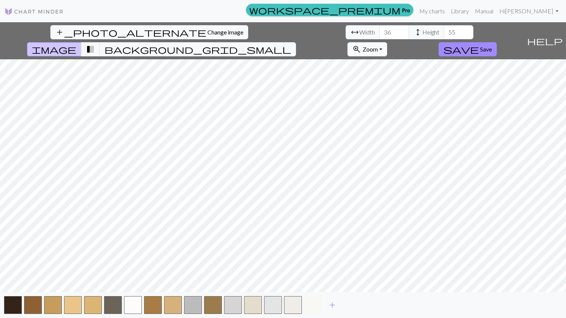
click at [314, 303] on button "button" at bounding box center [313, 305] width 18 height 18
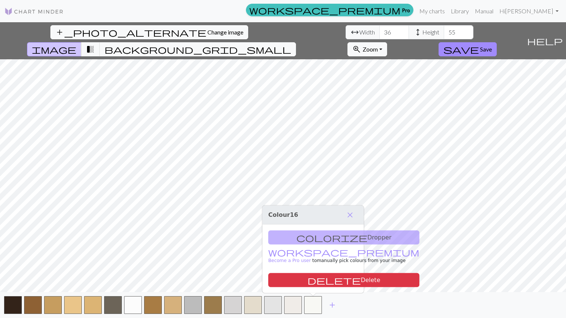
click at [318, 237] on div "colorize Dropper workspace_premium Become a Pro user to manually pick colours f…" at bounding box center [313, 259] width 102 height 69
click at [299, 236] on div "colorize Dropper workspace_premium Become a Pro user to manually pick colours f…" at bounding box center [313, 259] width 102 height 69
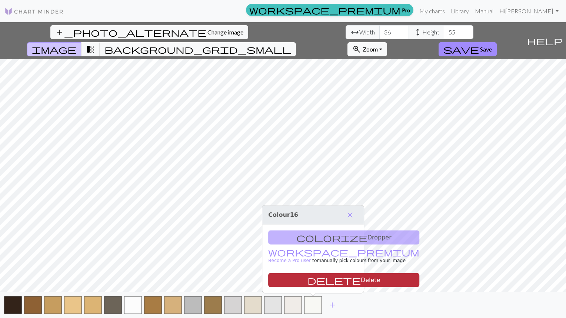
click at [326, 282] on button "delete Delete" at bounding box center [343, 280] width 151 height 14
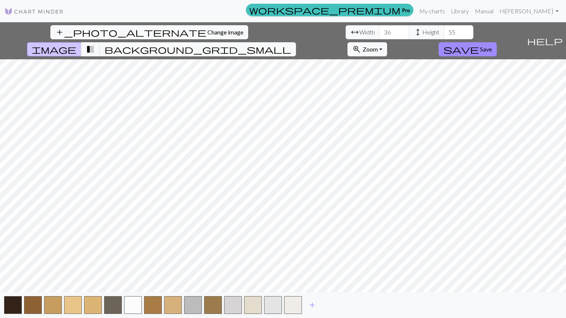
click at [387, 42] on button "zoom_in Zoom Zoom" at bounding box center [368, 49] width 40 height 14
click at [315, 302] on span "add" at bounding box center [312, 305] width 9 height 10
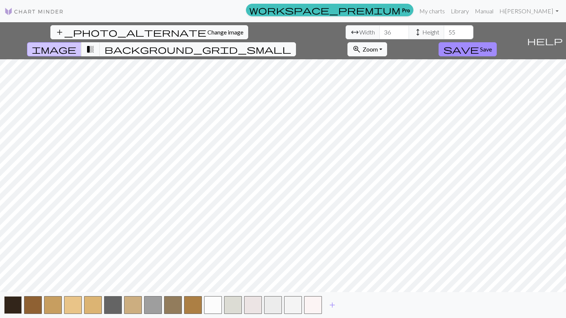
click at [9, 305] on button "button" at bounding box center [13, 305] width 18 height 18
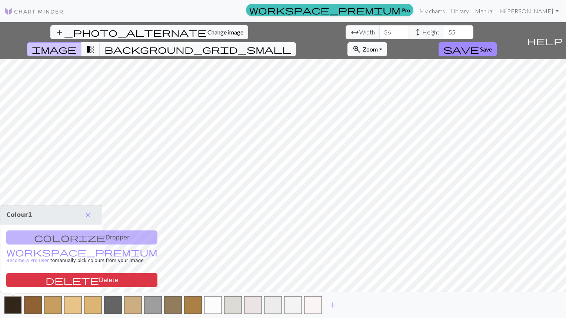
click at [13, 307] on button "button" at bounding box center [13, 305] width 18 height 18
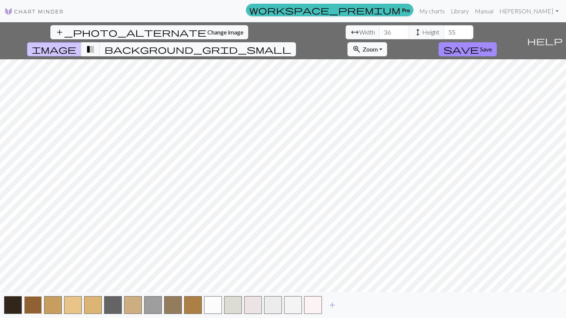
click at [31, 305] on button "button" at bounding box center [33, 305] width 18 height 18
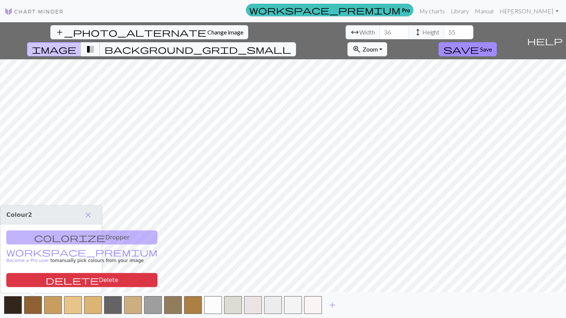
click at [95, 44] on span "transition_fade" at bounding box center [90, 49] width 9 height 10
click at [296, 42] on button "background_grid_small" at bounding box center [198, 49] width 196 height 14
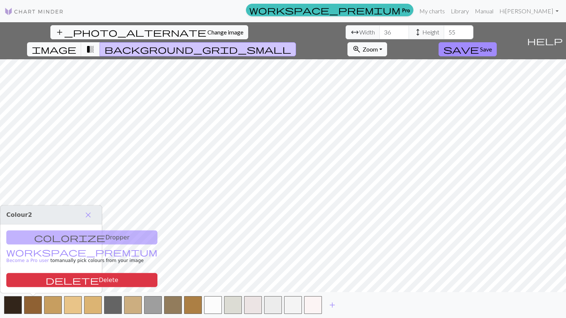
click at [95, 44] on span "transition_fade" at bounding box center [90, 49] width 9 height 10
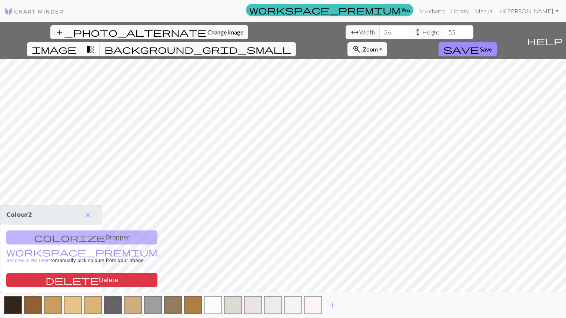
click at [291, 44] on span "background_grid_small" at bounding box center [197, 49] width 187 height 10
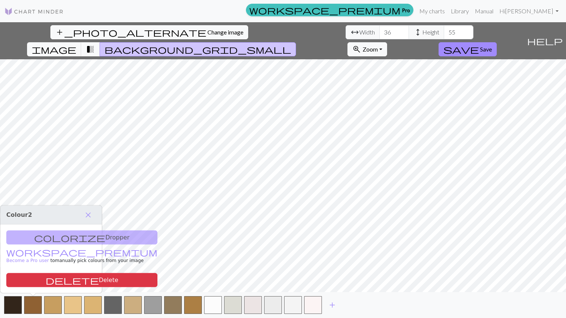
click at [95, 44] on span "transition_fade" at bounding box center [90, 49] width 9 height 10
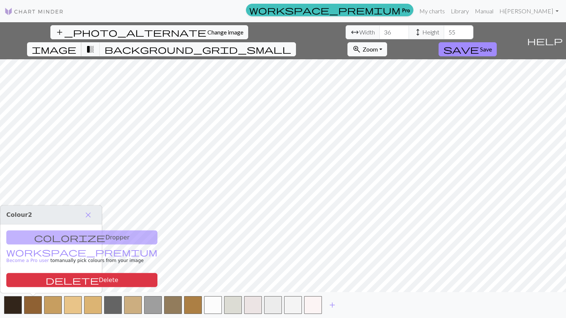
click at [76, 44] on span "image" at bounding box center [54, 49] width 44 height 10
click at [207, 33] on span "Change image" at bounding box center [225, 32] width 36 height 7
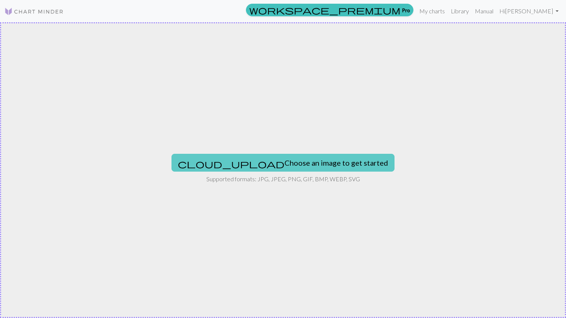
click at [288, 165] on button "cloud_upload Choose an image to get started" at bounding box center [283, 163] width 223 height 18
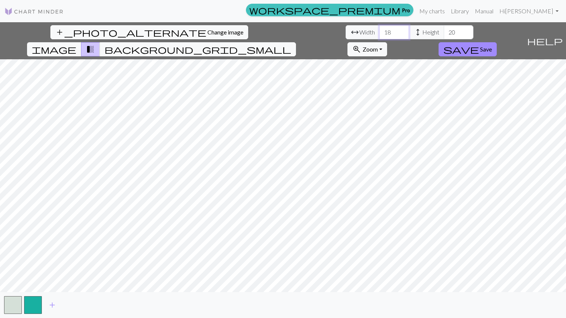
click at [379, 34] on input "18" at bounding box center [394, 32] width 30 height 14
type input "1"
type input "36"
click at [444, 32] on input "20" at bounding box center [459, 32] width 30 height 14
type input "2"
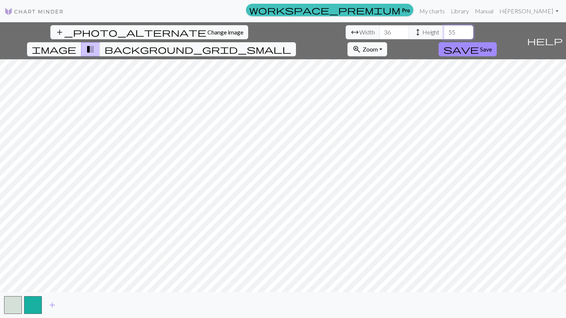
type input "55"
click at [52, 303] on span "add" at bounding box center [52, 305] width 9 height 10
click at [77, 304] on button "add" at bounding box center [72, 305] width 19 height 14
click at [96, 304] on span "add" at bounding box center [92, 305] width 9 height 10
click at [115, 304] on span "add" at bounding box center [112, 305] width 9 height 10
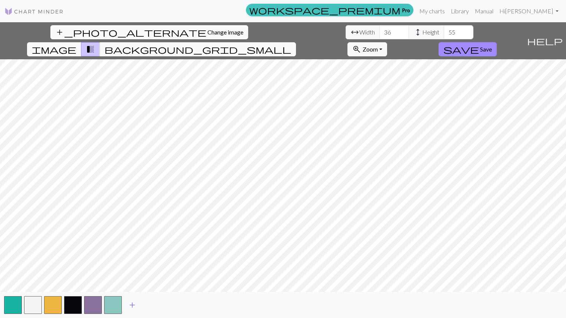
click at [133, 308] on span "add" at bounding box center [132, 305] width 9 height 10
click at [156, 305] on span "add" at bounding box center [152, 305] width 9 height 10
click at [174, 305] on span "add" at bounding box center [172, 305] width 9 height 10
click at [194, 309] on span "add" at bounding box center [192, 305] width 9 height 10
click at [212, 304] on span "add" at bounding box center [212, 305] width 9 height 10
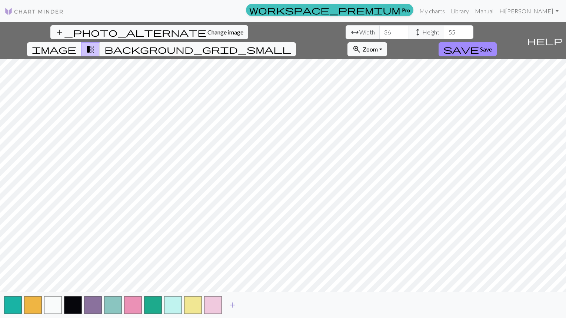
click at [234, 306] on span "add" at bounding box center [232, 305] width 9 height 10
click at [253, 307] on span "add" at bounding box center [252, 305] width 9 height 10
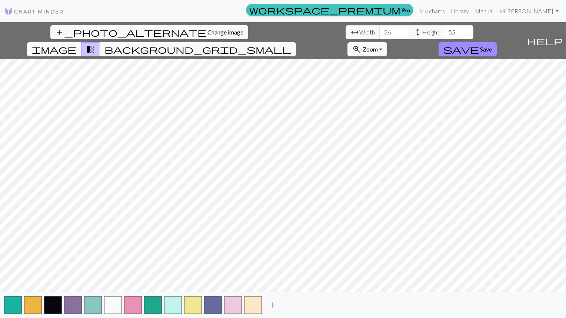
click at [274, 305] on span "add" at bounding box center [272, 305] width 9 height 10
click at [292, 308] on span "add" at bounding box center [292, 305] width 9 height 10
click at [310, 305] on span "add" at bounding box center [312, 305] width 9 height 10
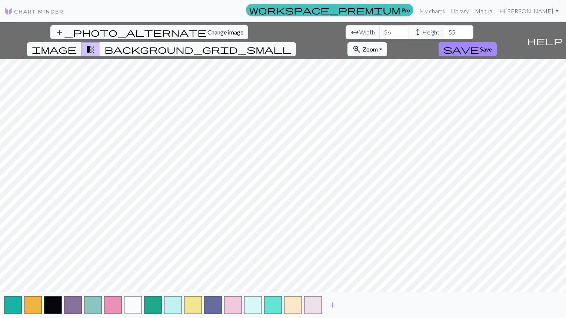
click at [333, 308] on span "add" at bounding box center [332, 305] width 9 height 10
click at [348, 307] on span "add" at bounding box center [352, 305] width 9 height 10
click at [370, 304] on span "add" at bounding box center [372, 305] width 9 height 10
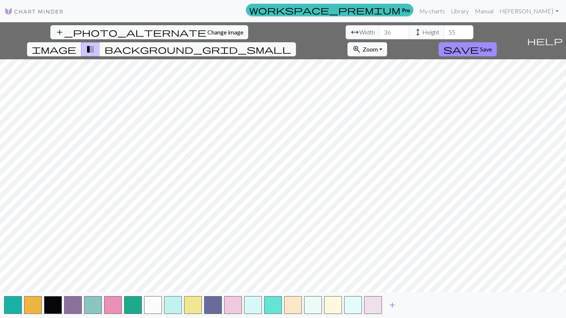
click at [392, 307] on span "add" at bounding box center [392, 305] width 9 height 10
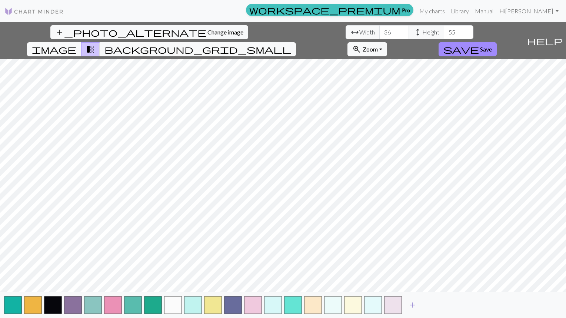
click at [415, 306] on span "add" at bounding box center [412, 305] width 9 height 10
click at [430, 303] on span "add" at bounding box center [432, 305] width 9 height 10
click at [452, 307] on span "add" at bounding box center [452, 305] width 9 height 10
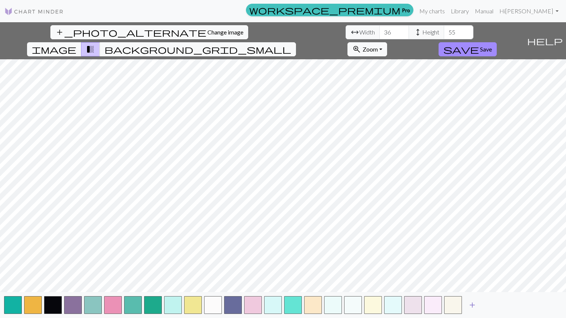
click at [470, 307] on span "add" at bounding box center [472, 305] width 9 height 10
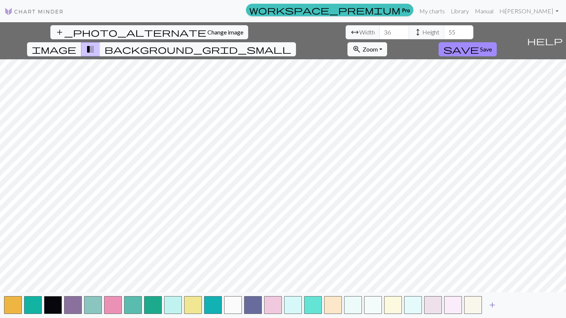
click at [491, 305] on span "add" at bounding box center [492, 305] width 9 height 10
click at [291, 44] on span "background_grid_small" at bounding box center [197, 49] width 187 height 10
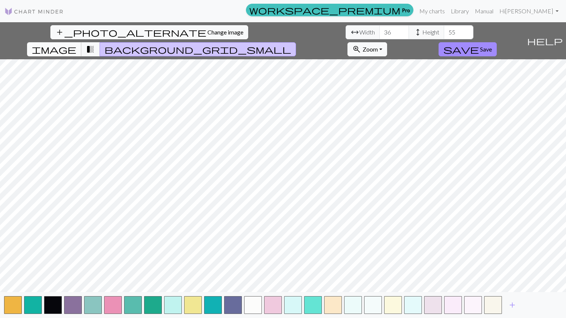
click at [76, 44] on span "image" at bounding box center [54, 49] width 44 height 10
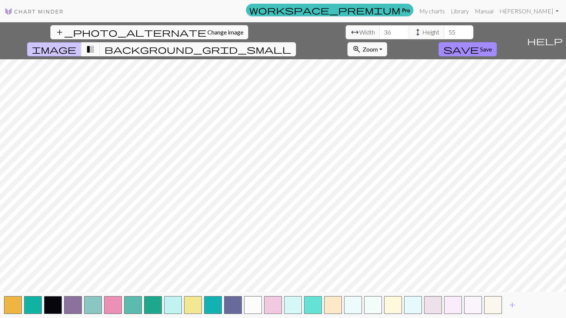
click at [207, 30] on span "Change image" at bounding box center [225, 32] width 36 height 7
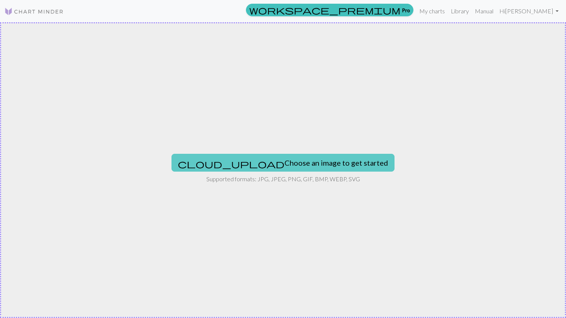
click at [307, 166] on button "cloud_upload Choose an image to get started" at bounding box center [283, 163] width 223 height 18
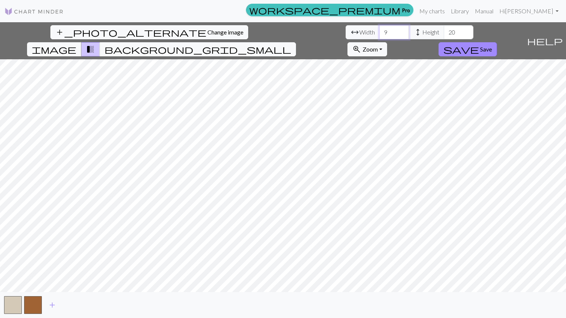
click at [379, 32] on input "9" at bounding box center [394, 32] width 30 height 14
type input "9"
type input "36"
click at [444, 33] on input "20" at bounding box center [459, 32] width 30 height 14
type input "2"
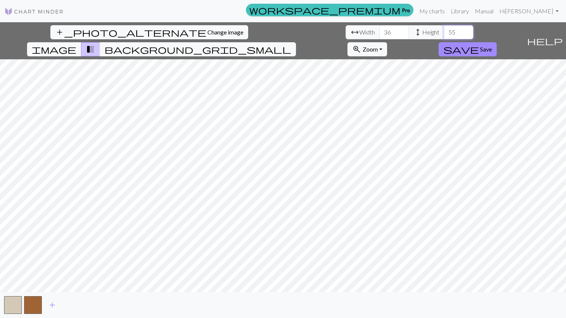
type input "55"
click at [53, 303] on span "add" at bounding box center [52, 305] width 9 height 10
click at [55, 304] on button "button" at bounding box center [53, 305] width 18 height 18
click at [58, 302] on button "button" at bounding box center [53, 305] width 18 height 18
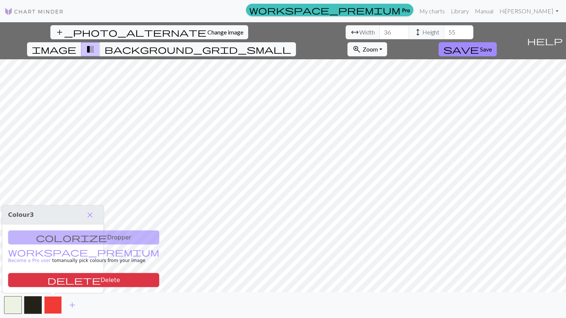
click at [59, 303] on button "button" at bounding box center [53, 305] width 18 height 18
click at [79, 303] on button "add" at bounding box center [72, 305] width 19 height 14
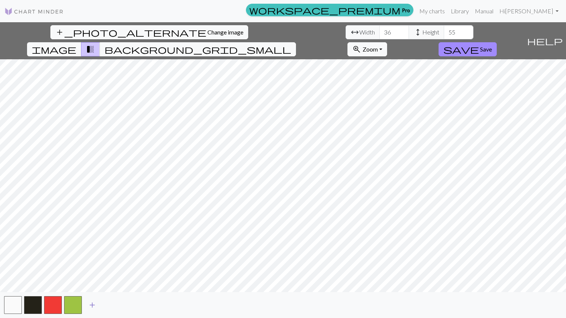
click at [97, 309] on button "add" at bounding box center [92, 305] width 19 height 14
click at [117, 304] on button "add" at bounding box center [112, 305] width 19 height 14
click at [137, 305] on button "add" at bounding box center [132, 305] width 19 height 14
click at [153, 304] on span "add" at bounding box center [152, 305] width 9 height 10
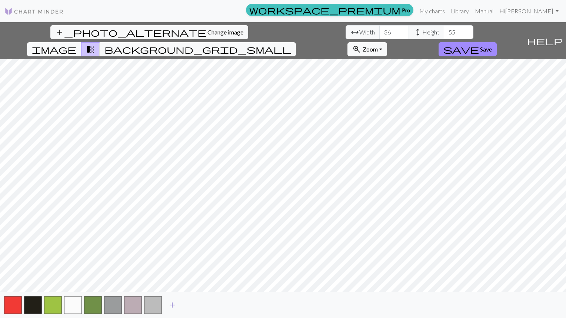
click at [170, 304] on span "add" at bounding box center [172, 305] width 9 height 10
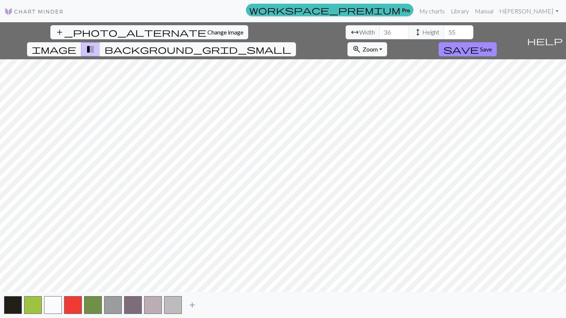
click at [194, 306] on span "add" at bounding box center [192, 305] width 9 height 10
click at [200, 308] on button "button" at bounding box center [193, 305] width 18 height 18
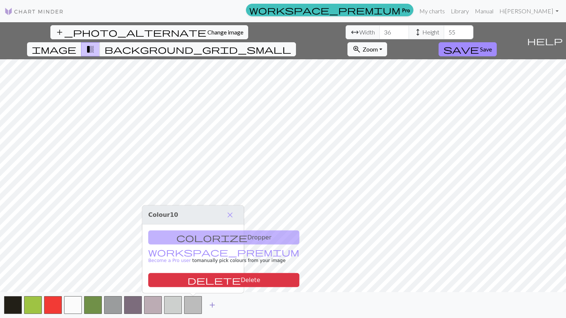
click at [217, 308] on button "add" at bounding box center [212, 305] width 19 height 14
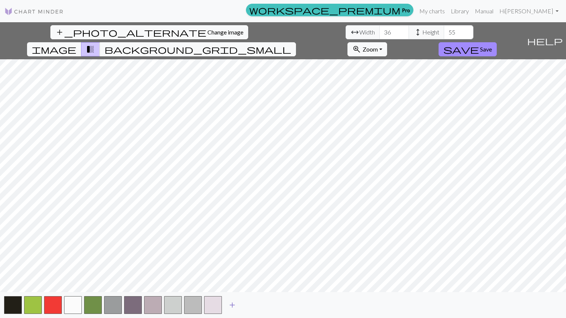
click at [237, 308] on button "add" at bounding box center [232, 305] width 19 height 14
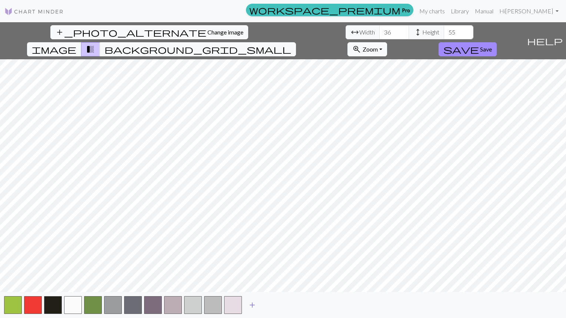
click at [244, 308] on button "add" at bounding box center [252, 305] width 19 height 14
click at [276, 305] on span "add" at bounding box center [272, 305] width 9 height 10
click at [281, 304] on button "button" at bounding box center [273, 305] width 18 height 18
click at [289, 308] on span "add" at bounding box center [292, 305] width 9 height 10
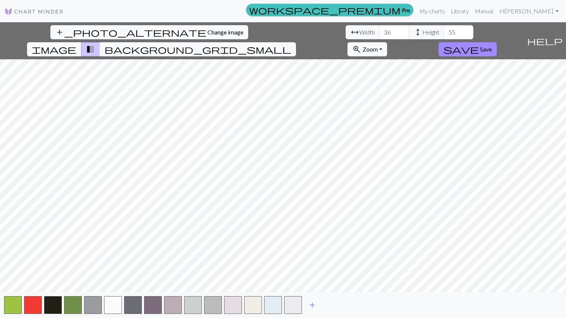
click at [317, 305] on button "add" at bounding box center [312, 305] width 19 height 14
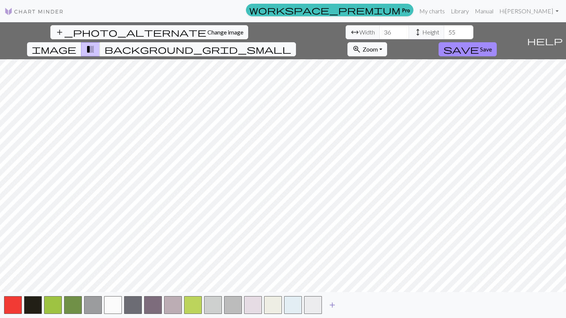
click at [338, 307] on button "add" at bounding box center [332, 305] width 19 height 14
click at [353, 306] on span "add" at bounding box center [352, 305] width 9 height 10
click at [371, 304] on span "add" at bounding box center [372, 305] width 9 height 10
click at [387, 301] on button "add" at bounding box center [392, 305] width 19 height 14
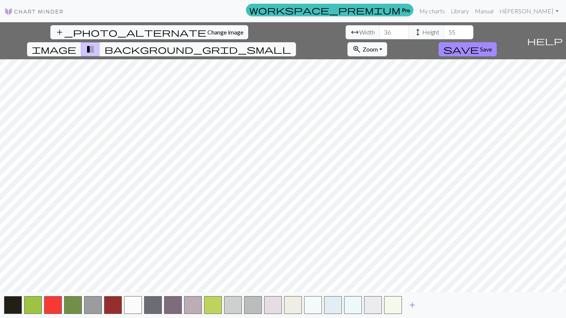
click at [413, 302] on span "add" at bounding box center [412, 305] width 9 height 10
click at [429, 303] on span "add" at bounding box center [432, 305] width 9 height 10
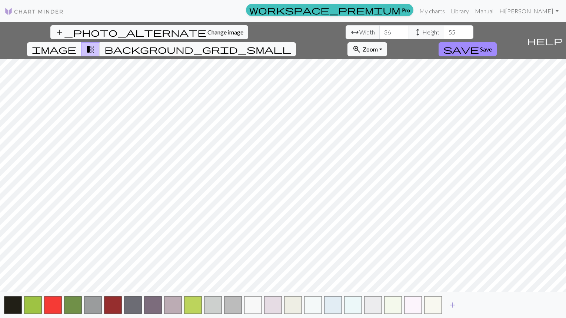
click at [453, 306] on span "add" at bounding box center [452, 305] width 9 height 10
click at [474, 306] on span "add" at bounding box center [472, 305] width 9 height 10
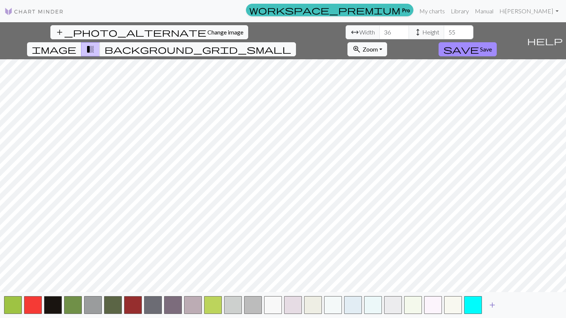
click at [494, 310] on span "add" at bounding box center [492, 305] width 9 height 10
click at [515, 304] on span "add" at bounding box center [512, 305] width 9 height 10
click at [291, 44] on span "background_grid_small" at bounding box center [197, 49] width 187 height 10
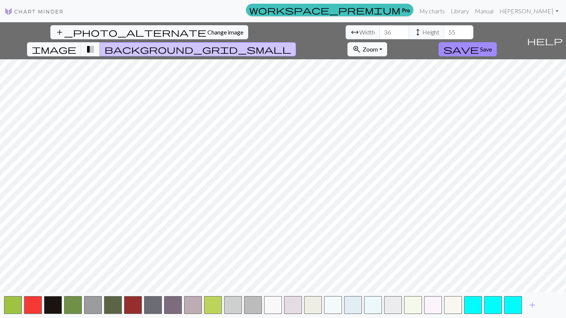
click at [95, 44] on span "transition_fade" at bounding box center [90, 49] width 9 height 10
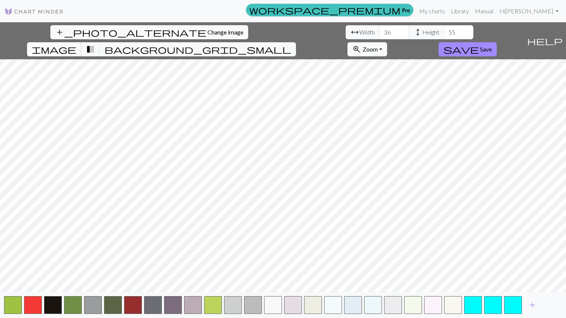
click at [76, 44] on span "image" at bounding box center [54, 49] width 44 height 10
click at [207, 31] on span "Change image" at bounding box center [225, 32] width 36 height 7
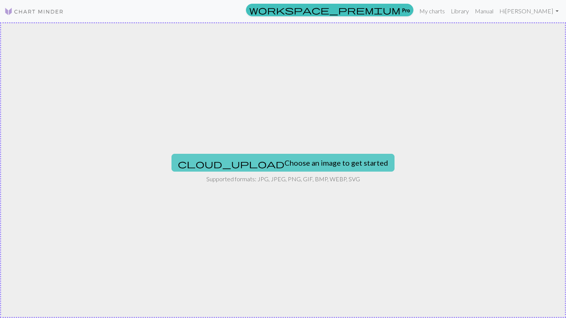
click at [283, 162] on button "cloud_upload Choose an image to get started" at bounding box center [283, 163] width 223 height 18
type input "C:\fakepath\sanders sisters svg.png"
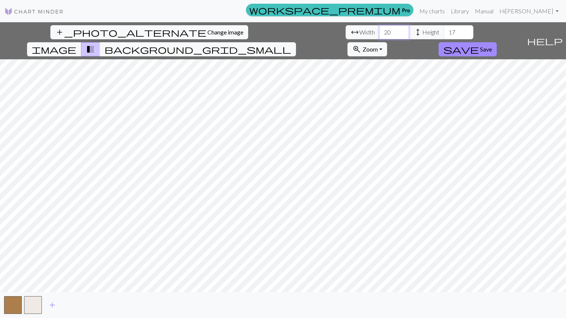
click at [379, 33] on input "20" at bounding box center [394, 32] width 30 height 14
type input "2"
type input "36"
click at [444, 32] on input "17" at bounding box center [459, 32] width 30 height 14
type input "1"
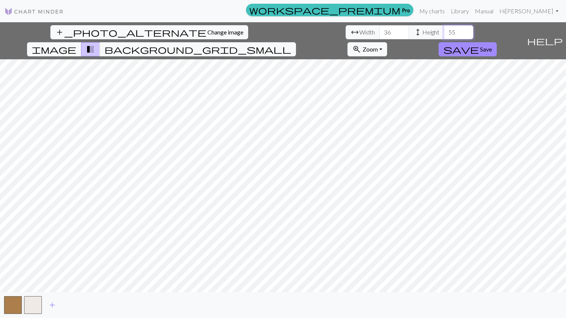
type input "55"
click at [56, 305] on span "add" at bounding box center [52, 305] width 9 height 10
click at [74, 307] on span "add" at bounding box center [72, 305] width 9 height 10
click at [93, 306] on span "add" at bounding box center [92, 305] width 9 height 10
click at [113, 303] on span "add" at bounding box center [112, 305] width 9 height 10
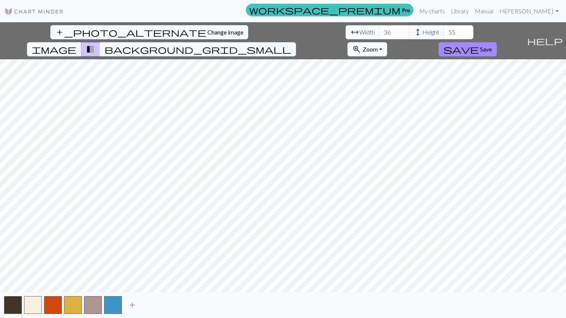
click at [136, 306] on button "add" at bounding box center [132, 305] width 19 height 14
click at [154, 308] on span "add" at bounding box center [152, 305] width 9 height 10
click at [176, 305] on span "add" at bounding box center [172, 305] width 9 height 10
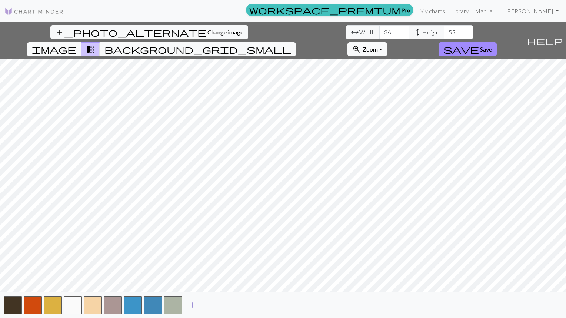
click at [193, 305] on span "add" at bounding box center [192, 305] width 9 height 10
click at [214, 307] on span "add" at bounding box center [212, 305] width 9 height 10
click at [236, 303] on span "add" at bounding box center [232, 305] width 9 height 10
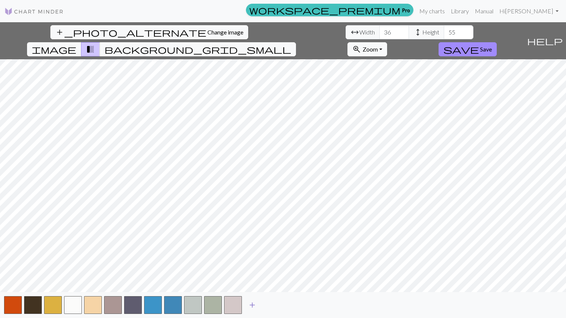
click at [255, 305] on span "add" at bounding box center [252, 305] width 9 height 10
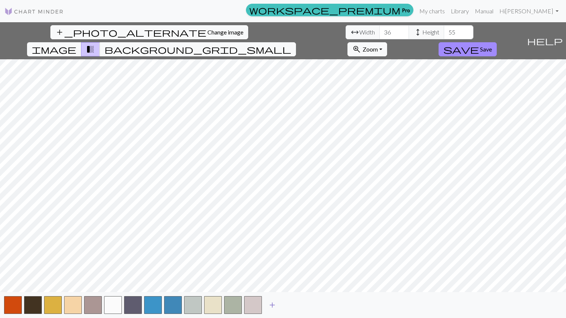
click at [272, 306] on span "add" at bounding box center [272, 305] width 9 height 10
click at [292, 308] on span "add" at bounding box center [292, 305] width 9 height 10
click at [314, 306] on span "add" at bounding box center [312, 305] width 9 height 10
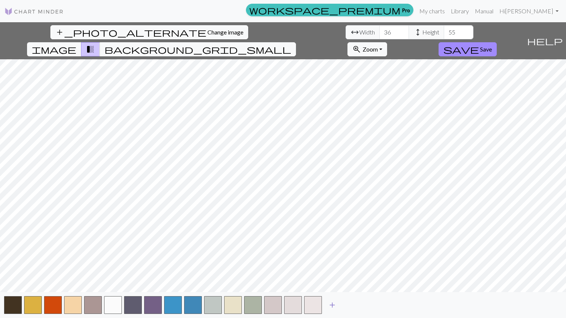
click at [332, 306] on span "add" at bounding box center [332, 305] width 9 height 10
click at [353, 305] on span "add" at bounding box center [352, 305] width 9 height 10
click at [375, 304] on span "add" at bounding box center [372, 305] width 9 height 10
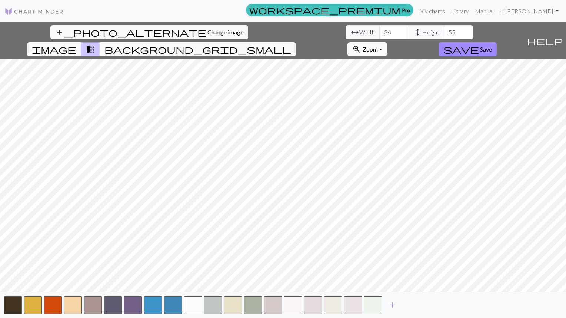
click at [392, 306] on span "add" at bounding box center [392, 305] width 9 height 10
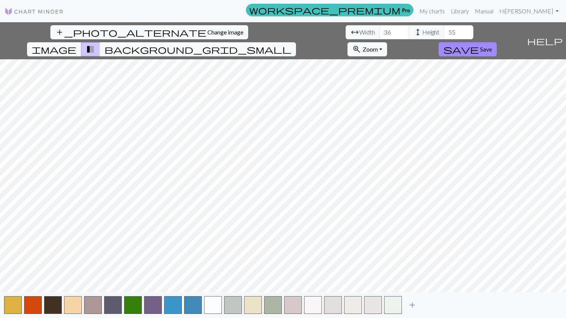
click at [416, 305] on span "add" at bounding box center [412, 305] width 9 height 10
click at [435, 304] on span "add" at bounding box center [432, 305] width 9 height 10
click at [452, 303] on span "add" at bounding box center [452, 305] width 9 height 10
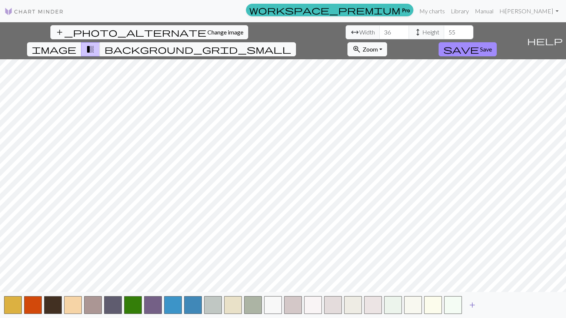
click at [469, 308] on span "add" at bounding box center [472, 305] width 9 height 10
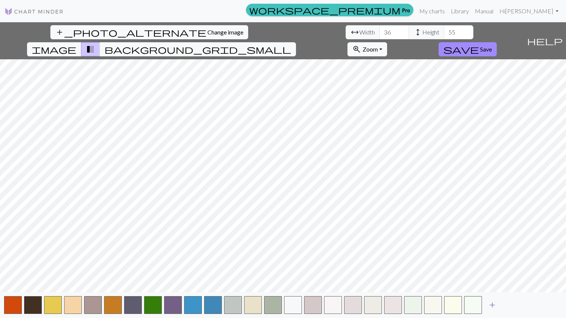
click at [491, 305] on span "add" at bounding box center [492, 305] width 9 height 10
click at [511, 304] on span "add" at bounding box center [512, 305] width 9 height 10
click at [291, 44] on span "background_grid_small" at bounding box center [197, 49] width 187 height 10
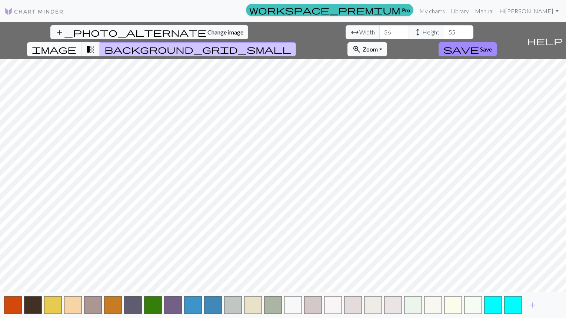
click at [76, 44] on span "image" at bounding box center [54, 49] width 44 height 10
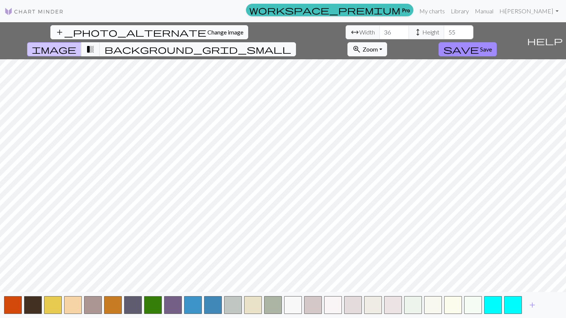
click at [207, 33] on span "Change image" at bounding box center [225, 32] width 36 height 7
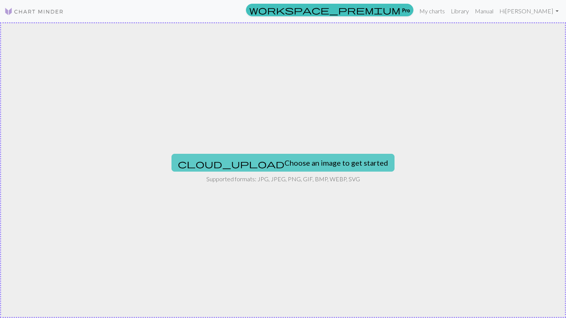
click at [289, 165] on button "cloud_upload Choose an image to get started" at bounding box center [283, 163] width 223 height 18
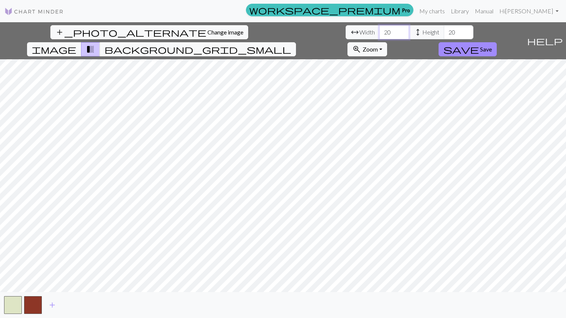
click at [379, 32] on input "20" at bounding box center [394, 32] width 30 height 14
type input "2"
type input "36"
click at [444, 32] on input "20" at bounding box center [459, 32] width 30 height 14
type input "2"
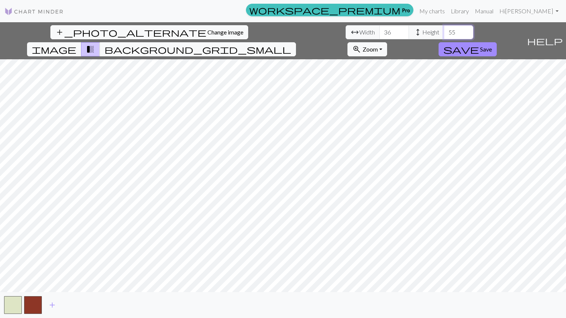
type input "55"
click at [58, 306] on button "add" at bounding box center [52, 305] width 19 height 14
click at [77, 307] on button "add" at bounding box center [72, 305] width 19 height 14
click at [97, 302] on button "add" at bounding box center [92, 305] width 19 height 14
click at [114, 308] on span "add" at bounding box center [112, 305] width 9 height 10
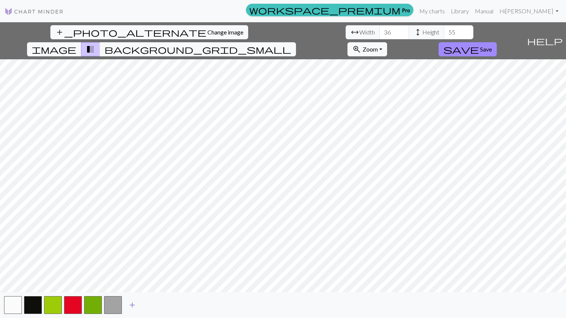
click at [136, 305] on span "add" at bounding box center [132, 305] width 9 height 10
click at [156, 304] on span "add" at bounding box center [152, 305] width 9 height 10
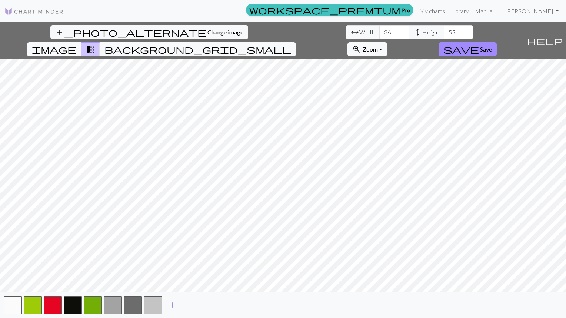
click at [174, 305] on span "add" at bounding box center [172, 305] width 9 height 10
click at [198, 303] on button "add" at bounding box center [192, 305] width 19 height 14
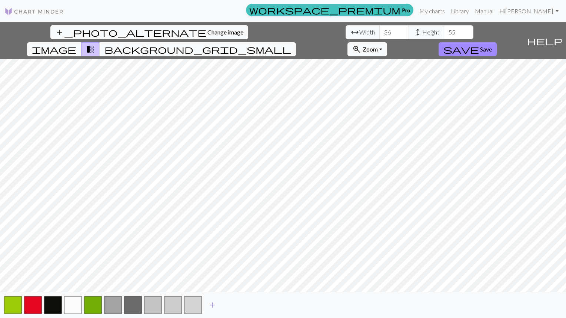
click at [215, 305] on span "add" at bounding box center [212, 305] width 9 height 10
click at [234, 306] on span "add" at bounding box center [232, 305] width 9 height 10
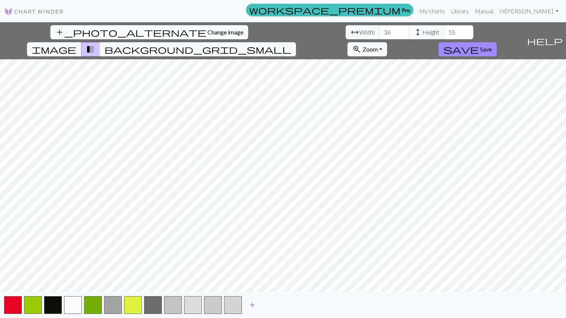
click at [253, 305] on span "add" at bounding box center [252, 305] width 9 height 10
click at [274, 305] on span "add" at bounding box center [272, 305] width 9 height 10
click at [293, 306] on span "add" at bounding box center [292, 305] width 9 height 10
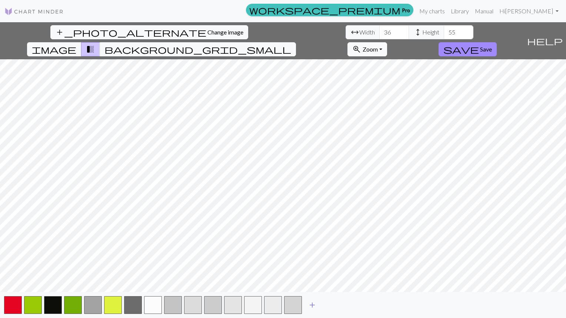
click at [313, 306] on span "add" at bounding box center [312, 305] width 9 height 10
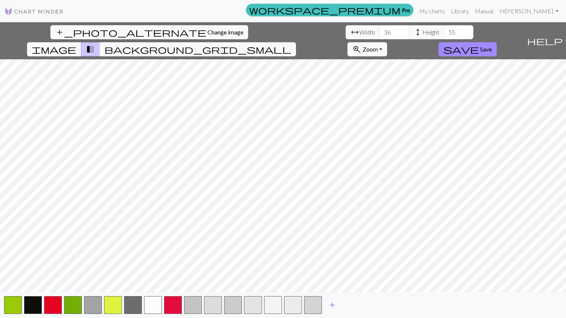
click at [333, 306] on span "add" at bounding box center [332, 305] width 9 height 10
click at [352, 305] on span "add" at bounding box center [352, 305] width 9 height 10
click at [373, 302] on span "add" at bounding box center [372, 305] width 9 height 10
click at [393, 305] on span "add" at bounding box center [392, 305] width 9 height 10
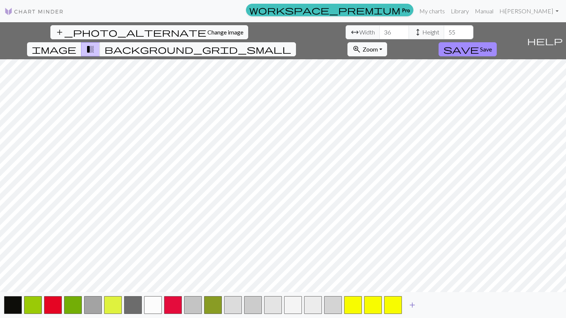
click at [412, 305] on span "add" at bounding box center [412, 305] width 9 height 10
click at [428, 304] on span "add" at bounding box center [432, 305] width 9 height 10
click at [449, 299] on button "add" at bounding box center [452, 305] width 19 height 14
click at [470, 301] on span "add" at bounding box center [472, 305] width 9 height 10
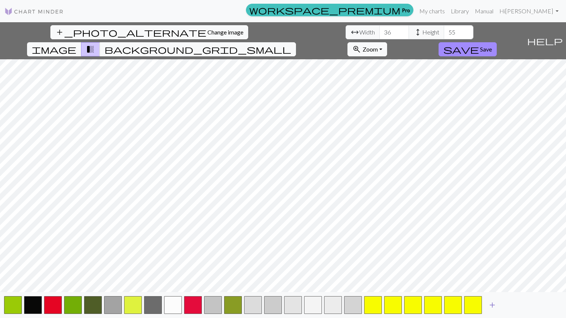
click at [494, 303] on span "add" at bounding box center [492, 305] width 9 height 10
click at [511, 307] on span "add" at bounding box center [512, 305] width 9 height 10
click at [534, 303] on span "add" at bounding box center [532, 305] width 9 height 10
click at [555, 302] on span "add" at bounding box center [552, 305] width 9 height 10
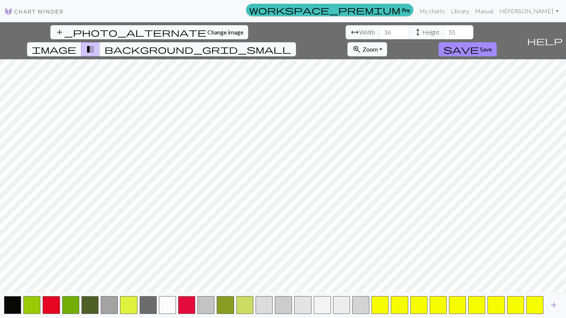
click at [555, 307] on span "add" at bounding box center [553, 305] width 9 height 10
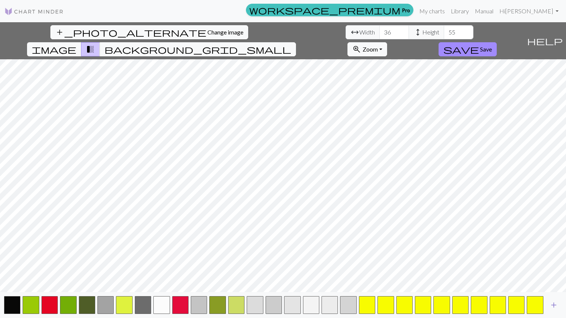
click at [554, 305] on span "add" at bounding box center [553, 305] width 9 height 10
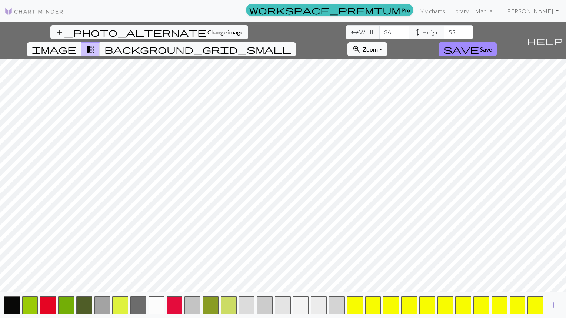
click at [559, 304] on button "add" at bounding box center [554, 305] width 19 height 14
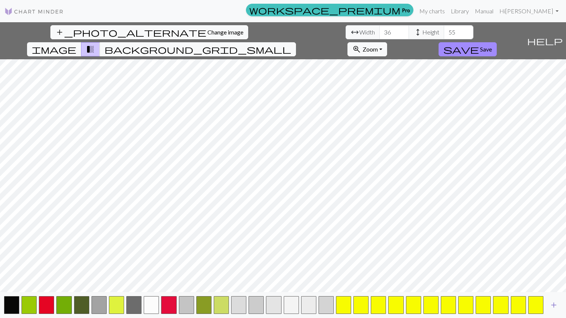
click at [559, 306] on button "add" at bounding box center [554, 305] width 19 height 14
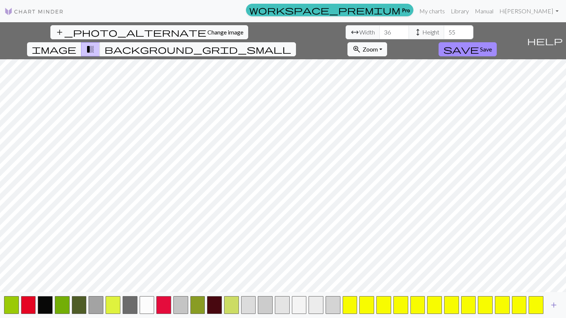
click at [561, 304] on button "add" at bounding box center [554, 305] width 19 height 14
click at [561, 303] on button "add" at bounding box center [554, 305] width 19 height 14
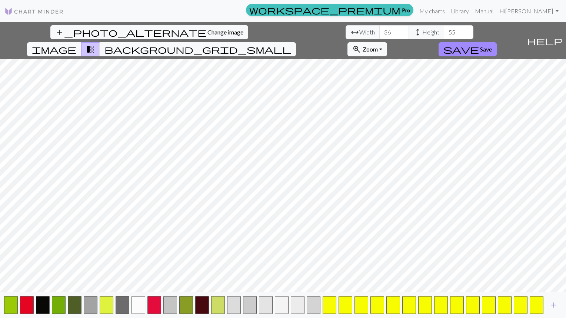
click at [560, 304] on button "add" at bounding box center [554, 305] width 19 height 14
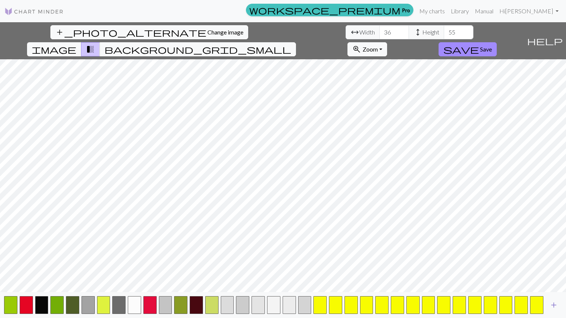
click at [561, 305] on button "add" at bounding box center [554, 305] width 19 height 14
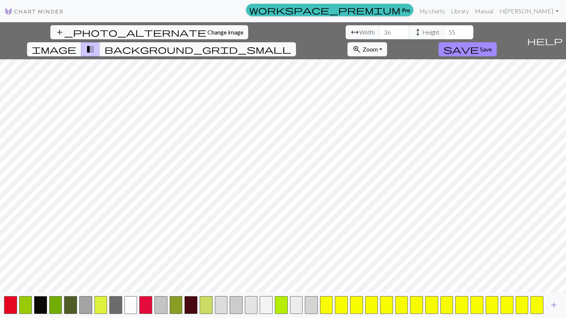
click at [561, 304] on button "add" at bounding box center [554, 305] width 19 height 14
click at [561, 305] on button "add" at bounding box center [554, 305] width 19 height 14
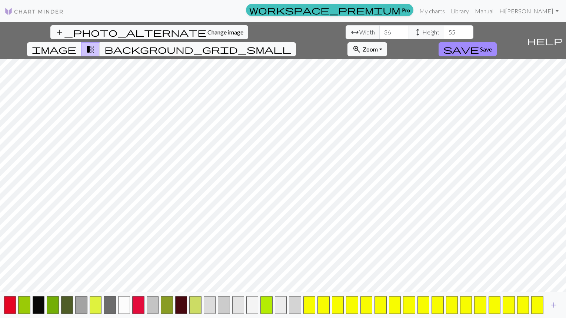
click at [556, 305] on span "add" at bounding box center [553, 305] width 9 height 10
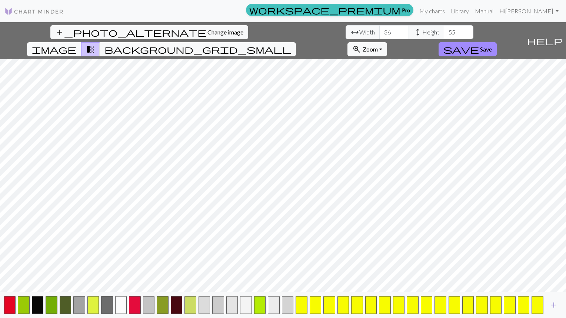
click at [557, 304] on span "add" at bounding box center [553, 305] width 9 height 10
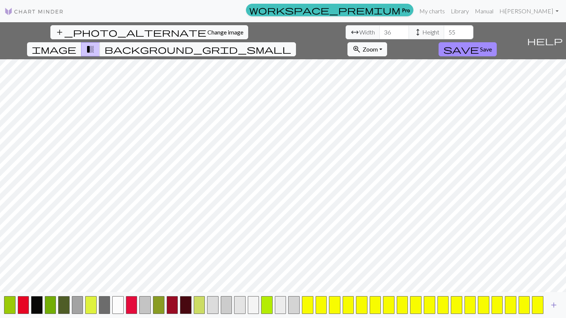
click at [555, 305] on span "add" at bounding box center [553, 305] width 9 height 10
click at [556, 305] on span "add" at bounding box center [553, 305] width 9 height 10
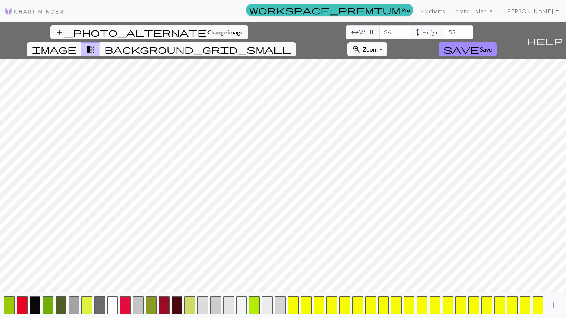
click at [557, 305] on span "add" at bounding box center [553, 305] width 9 height 10
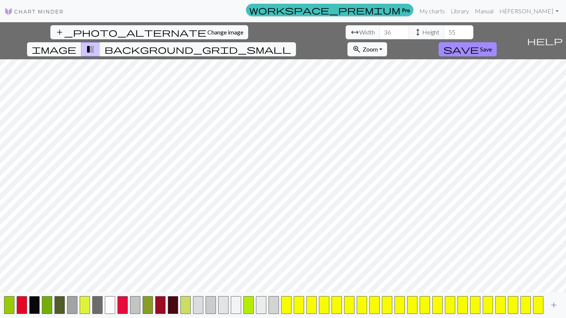
click at [557, 306] on span "add" at bounding box center [553, 305] width 9 height 10
click at [558, 307] on span "add" at bounding box center [553, 305] width 9 height 10
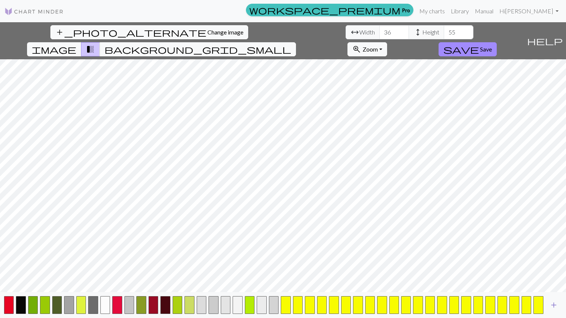
click at [559, 307] on button "add" at bounding box center [554, 305] width 19 height 14
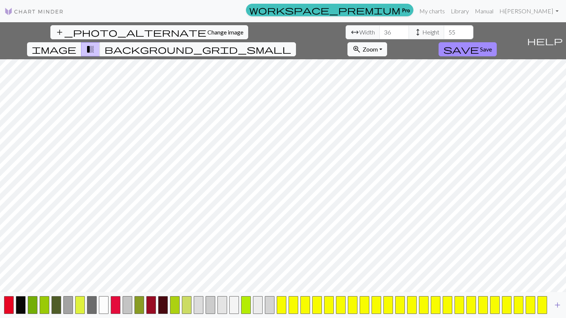
click at [559, 307] on button "add" at bounding box center [557, 305] width 19 height 14
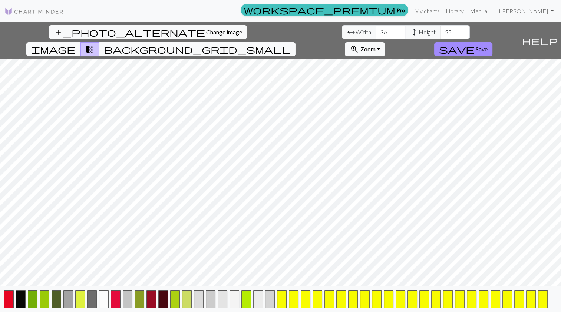
click at [558, 305] on span "add" at bounding box center [557, 299] width 9 height 10
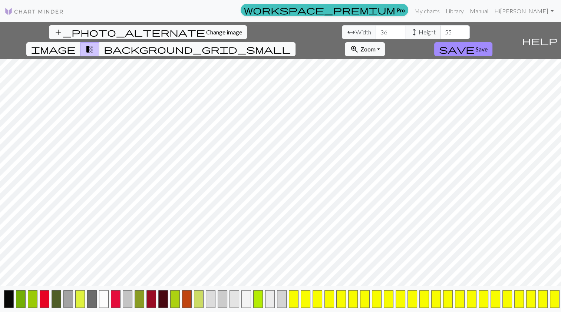
click at [561, 308] on button "button" at bounding box center [566, 299] width 10 height 18
click at [561, 307] on button "button" at bounding box center [566, 299] width 10 height 18
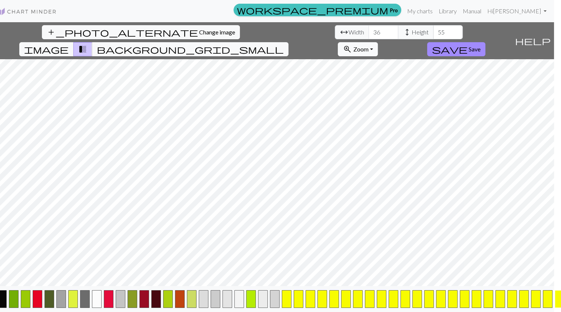
scroll to position [0, 23]
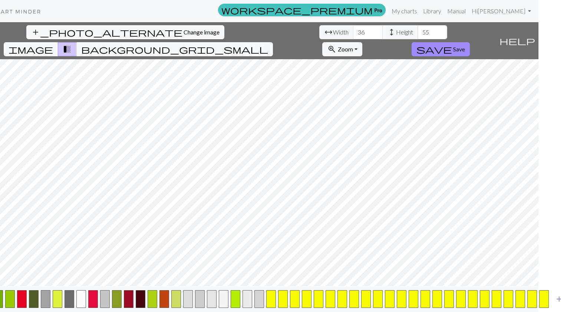
click at [554, 305] on span "add" at bounding box center [558, 299] width 9 height 10
click at [552, 305] on button "button" at bounding box center [556, 299] width 10 height 18
click at [551, 305] on button "button" at bounding box center [556, 299] width 10 height 18
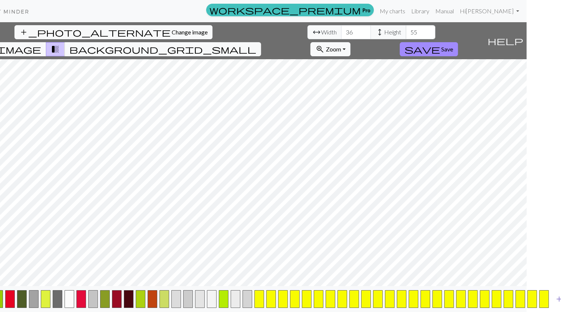
click at [554, 302] on span "add" at bounding box center [558, 299] width 9 height 10
click at [256, 44] on span "background_grid_small" at bounding box center [162, 49] width 187 height 10
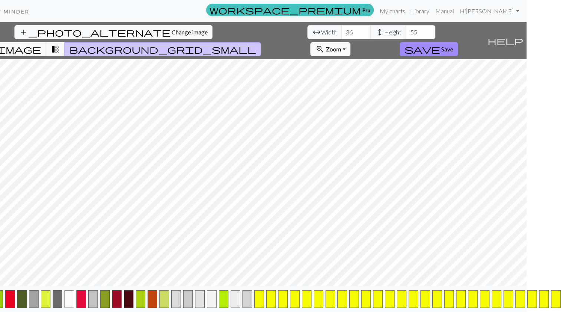
click at [41, 44] on span "image" at bounding box center [19, 49] width 44 height 10
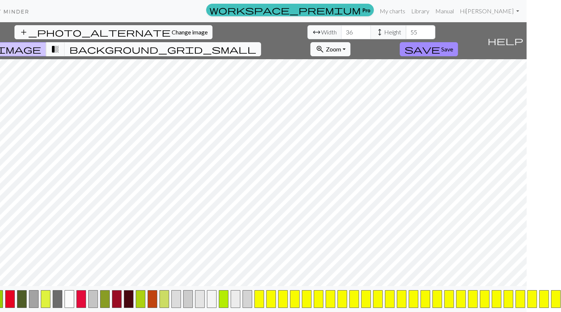
click at [261, 42] on button "background_grid_small" at bounding box center [162, 49] width 196 height 14
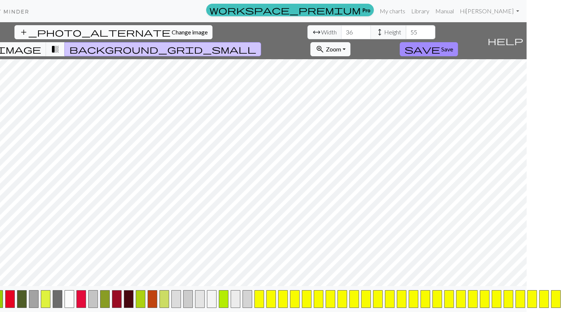
click at [30, 37] on button "add_photo_alternate Change image" at bounding box center [113, 32] width 198 height 14
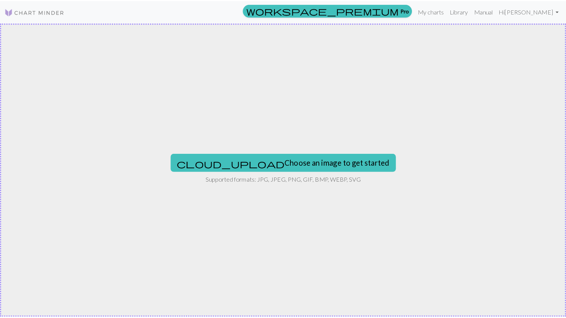
scroll to position [0, 0]
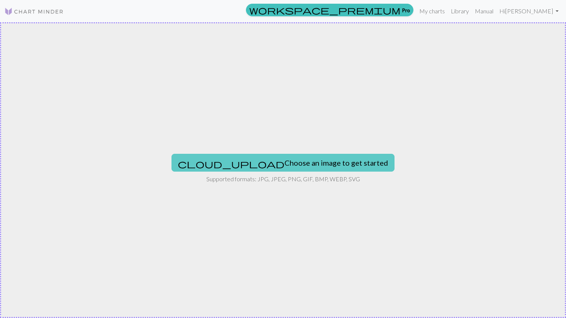
click at [302, 168] on button "cloud_upload Choose an image to get started" at bounding box center [283, 163] width 223 height 18
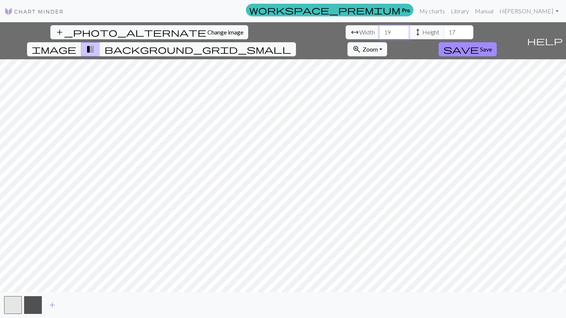
click at [379, 33] on input "19" at bounding box center [394, 32] width 30 height 14
type input "1"
type input "36"
click at [444, 32] on input "17" at bounding box center [459, 32] width 30 height 14
type input "1"
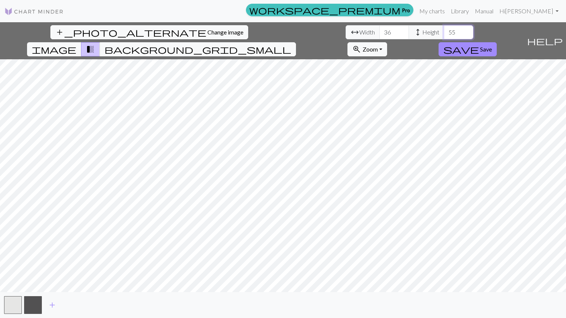
click at [444, 33] on input "55" at bounding box center [459, 32] width 30 height 14
type input "58"
click at [379, 32] on input "36" at bounding box center [394, 32] width 30 height 14
type input "39"
click at [444, 33] on input "58" at bounding box center [459, 32] width 30 height 14
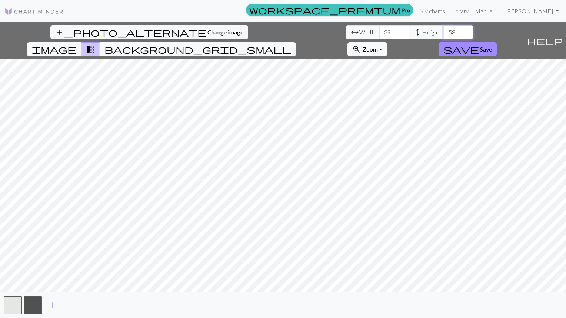
type input "5"
type input "60"
click at [379, 32] on input "39" at bounding box center [394, 32] width 30 height 14
type input "3"
type input "40"
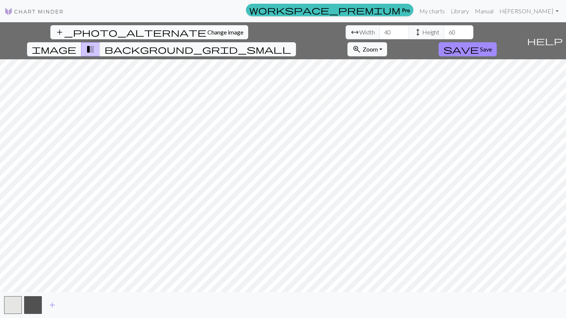
click at [207, 33] on span "Change image" at bounding box center [225, 32] width 36 height 7
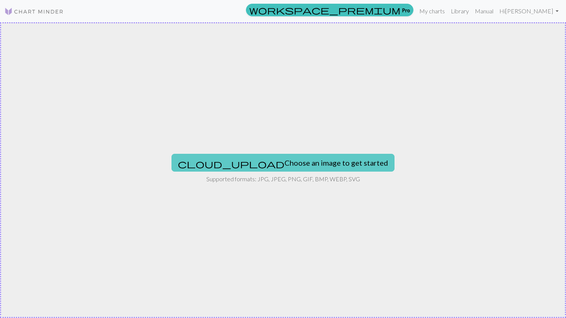
click at [300, 166] on button "cloud_upload Choose an image to get started" at bounding box center [283, 163] width 223 height 18
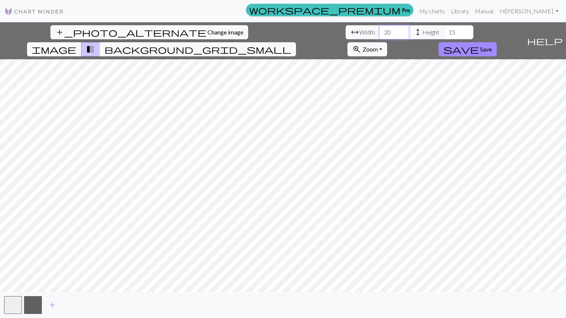
click at [379, 36] on input "20" at bounding box center [394, 32] width 30 height 14
type input "2"
type input "36"
click at [444, 34] on input "15" at bounding box center [459, 32] width 30 height 14
type input "1"
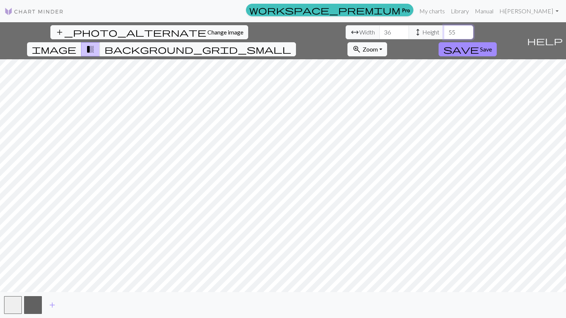
type input "55"
click at [56, 305] on button "add" at bounding box center [52, 305] width 19 height 14
click at [54, 307] on button "button" at bounding box center [53, 305] width 18 height 18
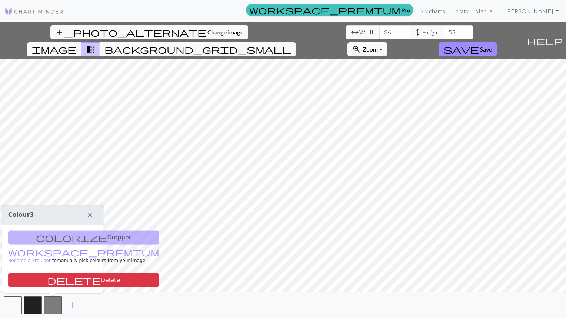
click at [95, 212] on button "close" at bounding box center [90, 215] width 16 height 13
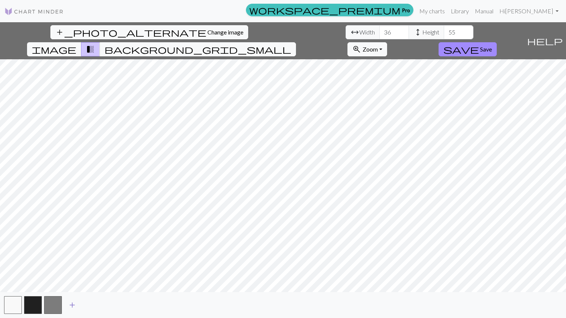
click at [78, 305] on button "add" at bounding box center [72, 305] width 19 height 14
click at [92, 307] on span "add" at bounding box center [92, 305] width 9 height 10
click at [110, 309] on span "add" at bounding box center [112, 305] width 9 height 10
click at [134, 309] on span "add" at bounding box center [132, 305] width 9 height 10
click at [157, 308] on button "add" at bounding box center [152, 305] width 19 height 14
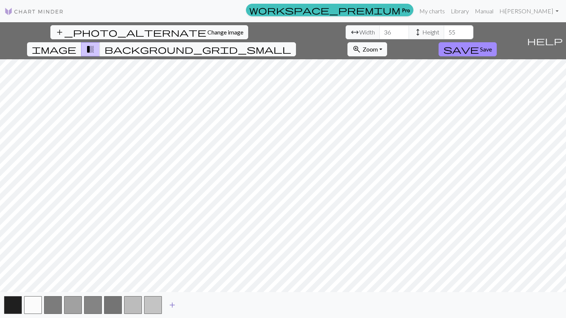
click at [174, 306] on span "add" at bounding box center [172, 305] width 9 height 10
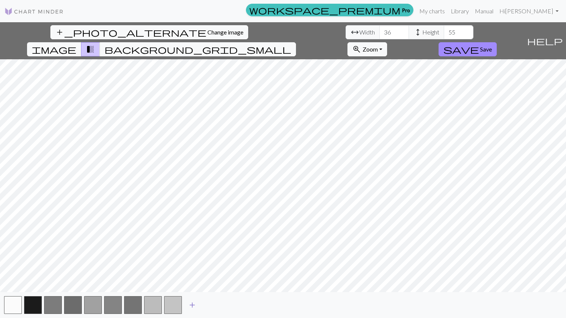
click at [194, 305] on span "add" at bounding box center [192, 305] width 9 height 10
click at [218, 309] on button "add" at bounding box center [212, 305] width 19 height 14
click at [233, 308] on span "add" at bounding box center [232, 305] width 9 height 10
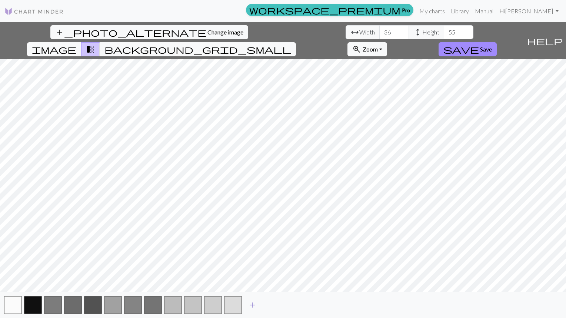
click at [246, 310] on button "add" at bounding box center [252, 305] width 19 height 14
click at [268, 308] on span "add" at bounding box center [272, 305] width 9 height 10
click at [296, 304] on span "add" at bounding box center [292, 305] width 9 height 10
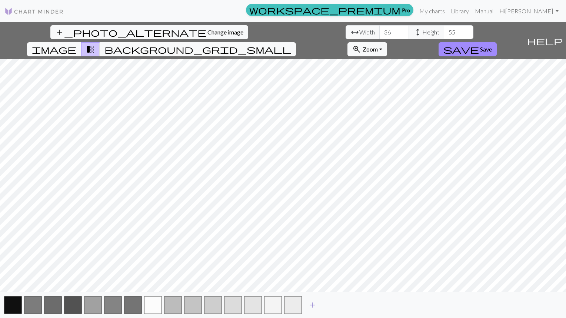
click at [319, 309] on button "add" at bounding box center [312, 305] width 19 height 14
click at [336, 299] on button "add" at bounding box center [332, 305] width 19 height 14
click at [358, 303] on button "add" at bounding box center [352, 305] width 19 height 14
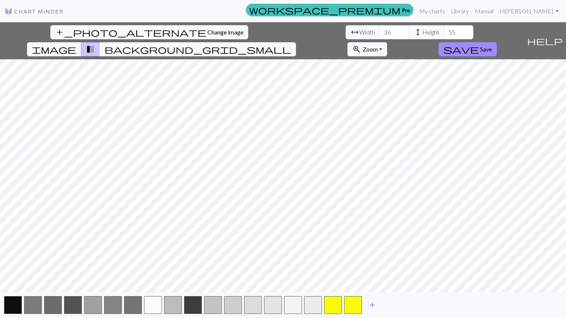
click at [375, 307] on span "add" at bounding box center [372, 305] width 9 height 10
click at [296, 42] on button "background_grid_small" at bounding box center [198, 49] width 196 height 14
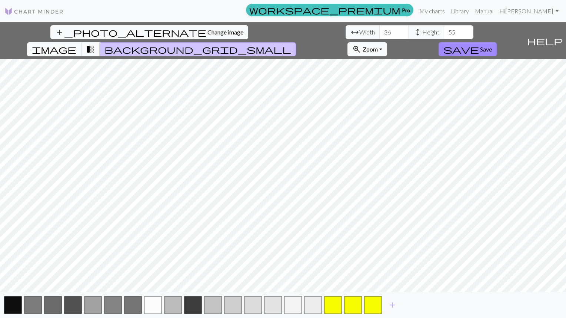
click at [76, 44] on span "image" at bounding box center [54, 49] width 44 height 10
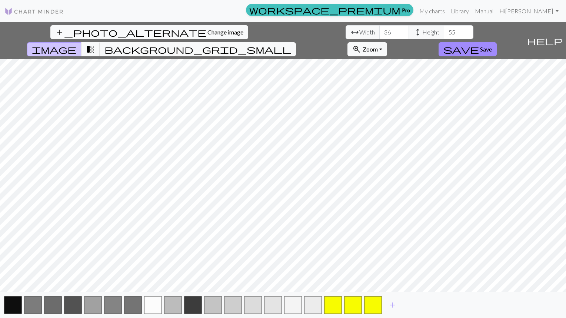
click at [50, 36] on button "add_photo_alternate Change image" at bounding box center [149, 32] width 198 height 14
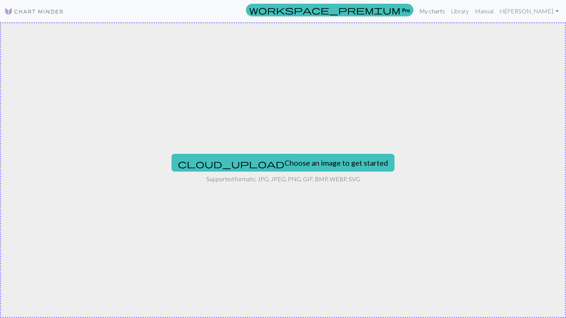
click at [442, 14] on link "My charts" at bounding box center [431, 11] width 31 height 15
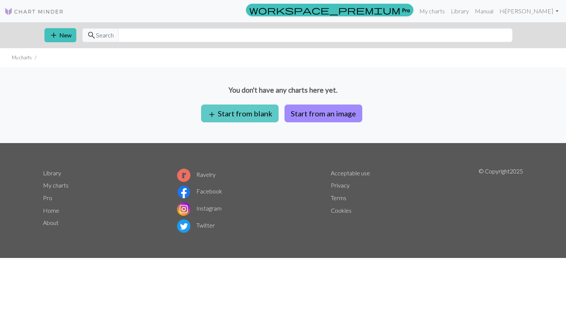
click at [252, 118] on button "add Start from blank" at bounding box center [239, 113] width 77 height 18
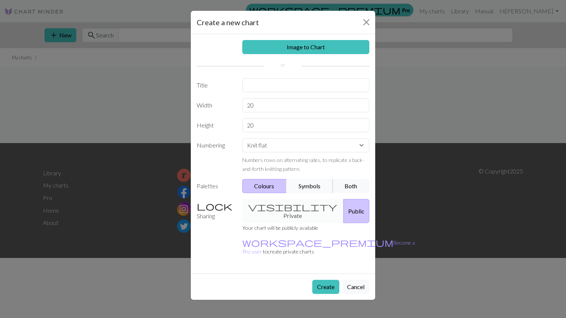
click at [313, 187] on button "Symbols" at bounding box center [309, 186] width 47 height 14
click at [348, 182] on button "Both" at bounding box center [351, 186] width 37 height 14
click at [265, 186] on button "Colours" at bounding box center [264, 186] width 45 height 14
click at [361, 280] on button "Cancel" at bounding box center [355, 287] width 27 height 14
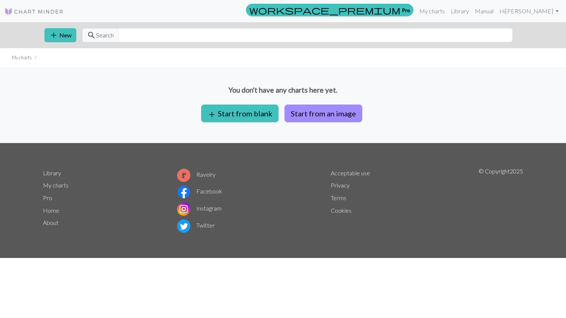
click at [559, 232] on footer "Library My charts Pro Home About Ravelry Facebook Instagram Twitter Acceptable …" at bounding box center [283, 200] width 566 height 115
click at [470, 15] on link "Library" at bounding box center [460, 11] width 24 height 15
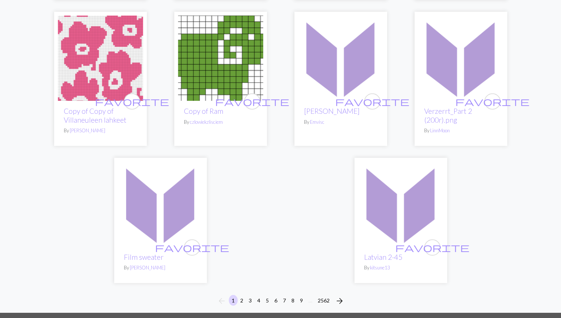
scroll to position [1922, 0]
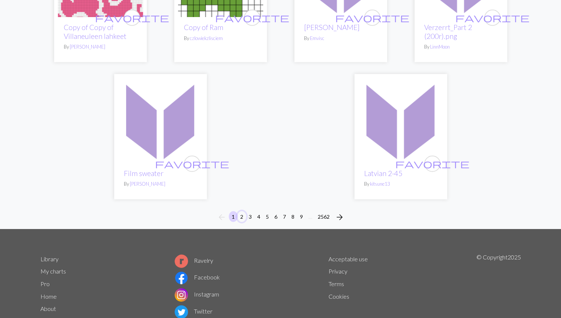
click at [241, 211] on button "2" at bounding box center [241, 216] width 9 height 11
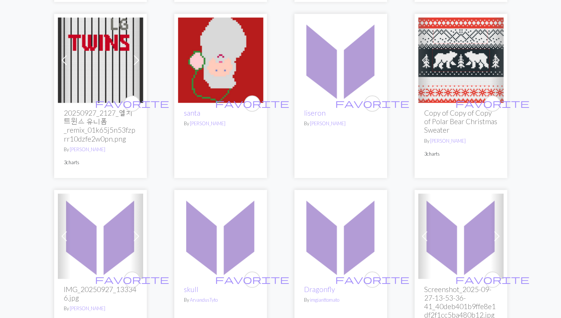
scroll to position [1119, 0]
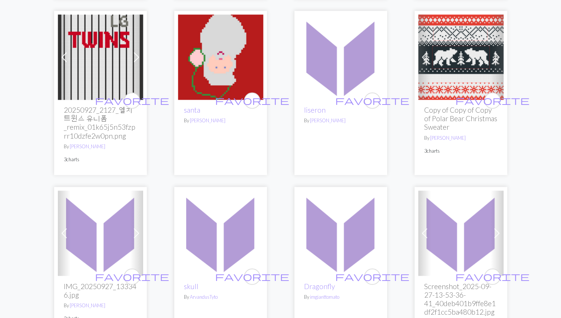
click at [471, 64] on img at bounding box center [460, 56] width 85 height 85
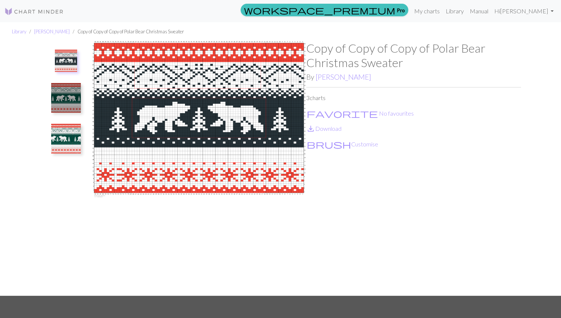
click at [69, 138] on img at bounding box center [66, 139] width 30 height 30
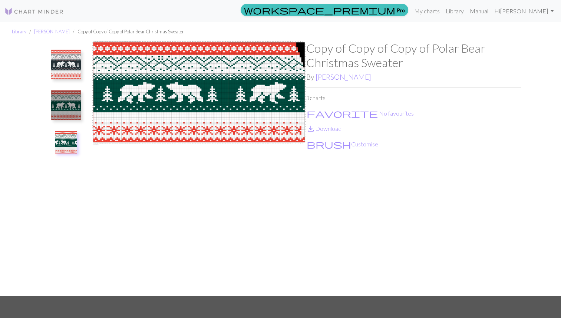
click at [66, 57] on img at bounding box center [66, 65] width 30 height 30
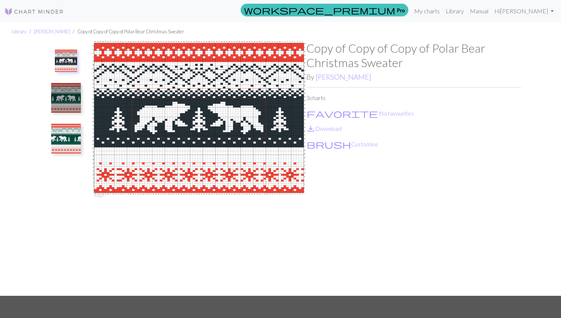
click at [66, 97] on img at bounding box center [66, 98] width 30 height 30
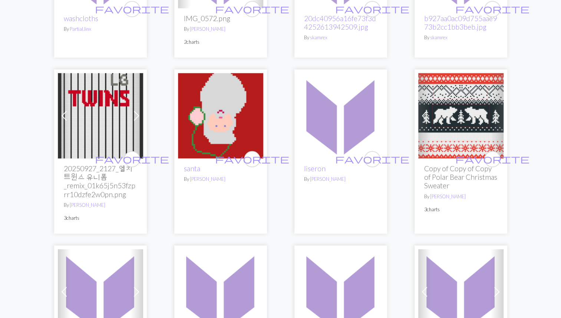
scroll to position [1061, 0]
click at [260, 293] on img at bounding box center [220, 291] width 85 height 85
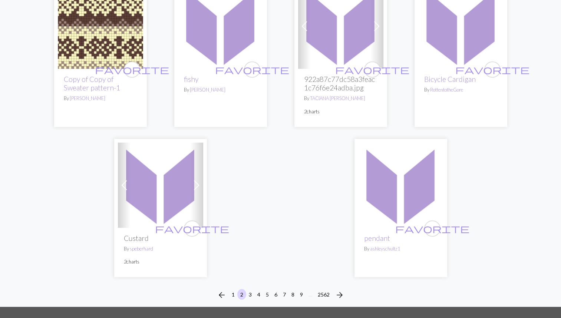
scroll to position [1811, 0]
click at [249, 292] on button "3" at bounding box center [250, 294] width 9 height 11
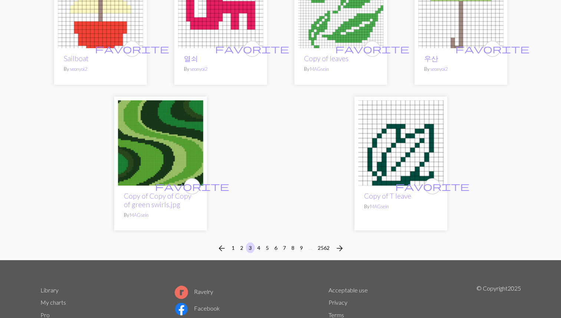
scroll to position [1805, 0]
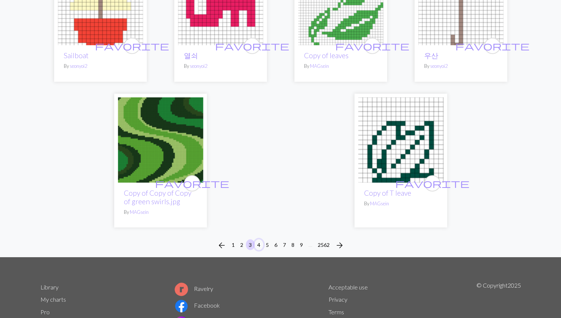
click at [259, 239] on button "4" at bounding box center [258, 244] width 9 height 11
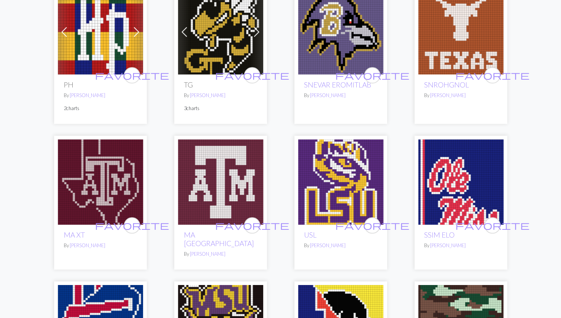
scroll to position [725, 0]
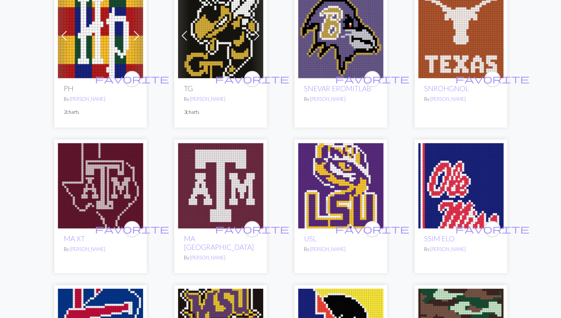
click at [340, 200] on img at bounding box center [340, 185] width 85 height 85
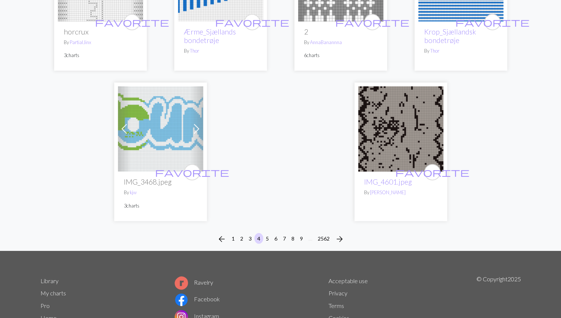
scroll to position [1840, 0]
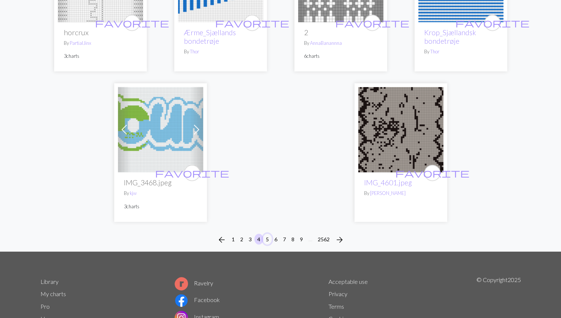
click at [266, 234] on button "5" at bounding box center [267, 239] width 9 height 11
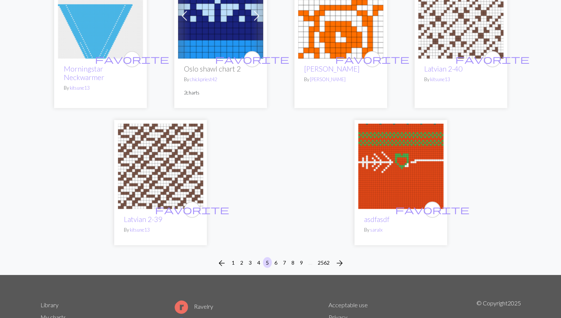
scroll to position [1826, 0]
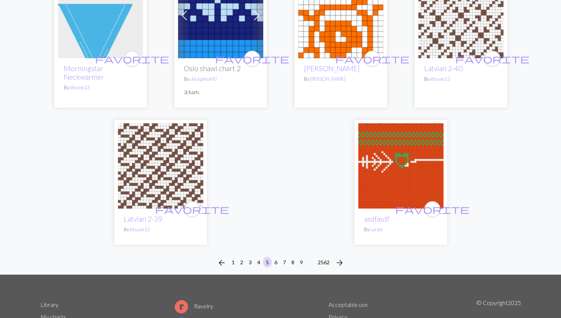
click at [276, 264] on button "6" at bounding box center [275, 262] width 9 height 11
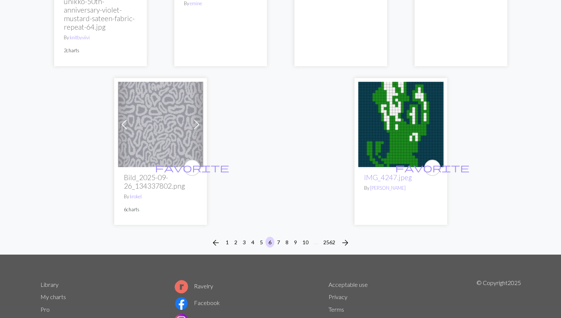
scroll to position [1863, 0]
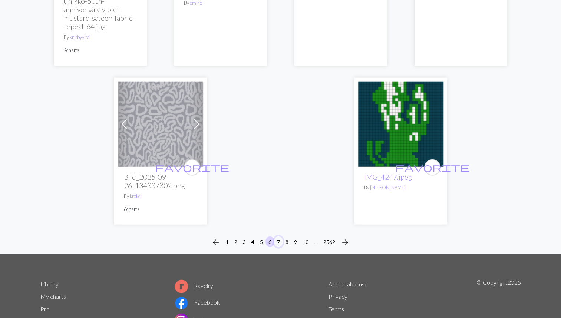
click at [278, 237] on button "7" at bounding box center [278, 241] width 9 height 11
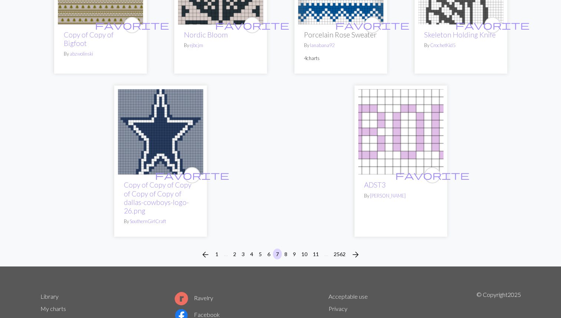
scroll to position [1847, 0]
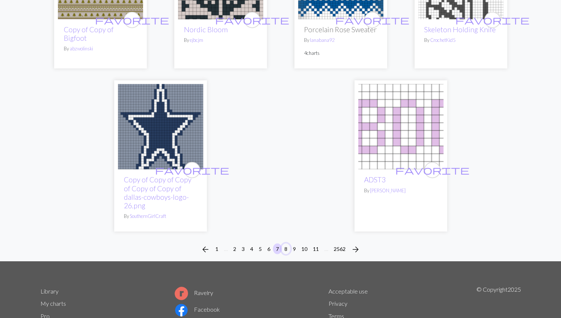
click at [286, 250] on button "8" at bounding box center [285, 248] width 9 height 11
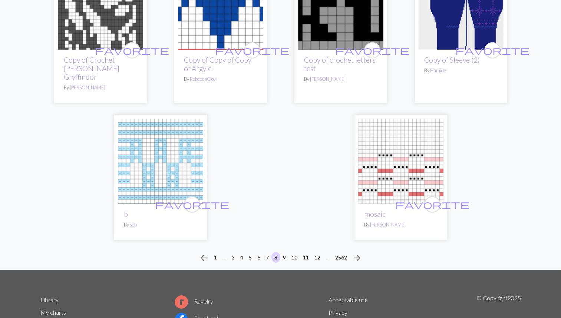
scroll to position [1794, 0]
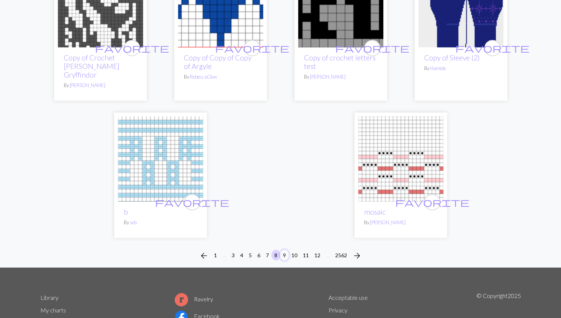
click at [285, 250] on button "9" at bounding box center [284, 255] width 9 height 11
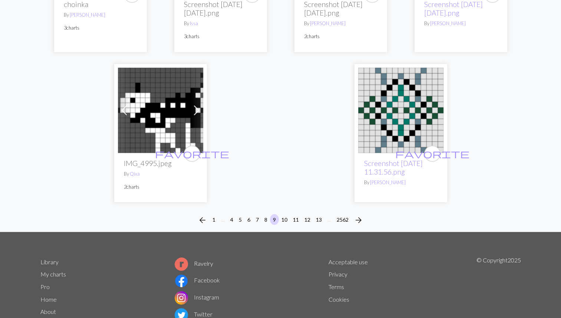
scroll to position [1867, 0]
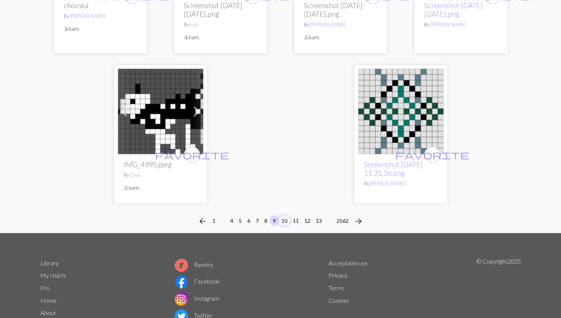
click at [285, 220] on button "10" at bounding box center [284, 220] width 12 height 11
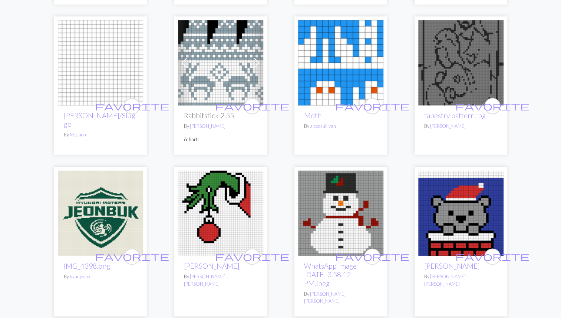
scroll to position [1129, 0]
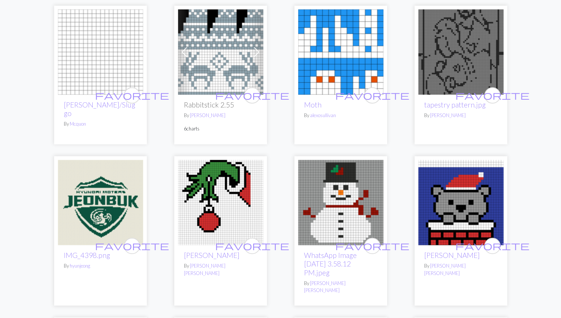
click at [232, 220] on img at bounding box center [220, 202] width 85 height 85
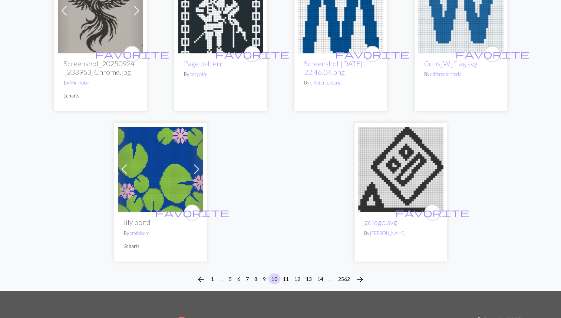
scroll to position [1802, 0]
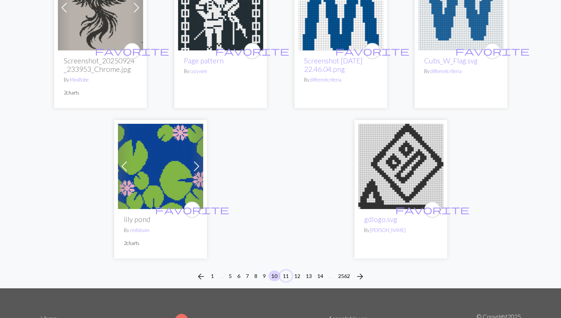
click at [287, 270] on button "11" at bounding box center [286, 275] width 12 height 11
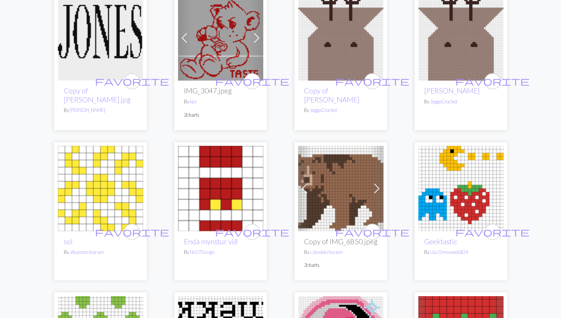
scroll to position [1303, 0]
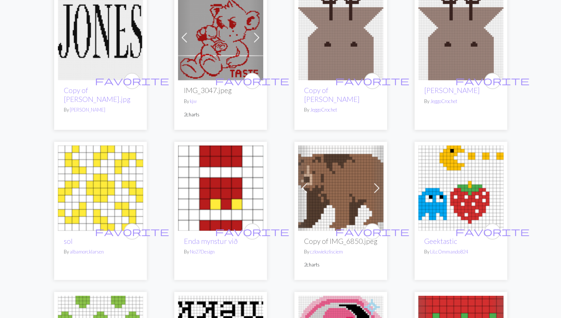
click at [347, 211] on img at bounding box center [340, 187] width 85 height 85
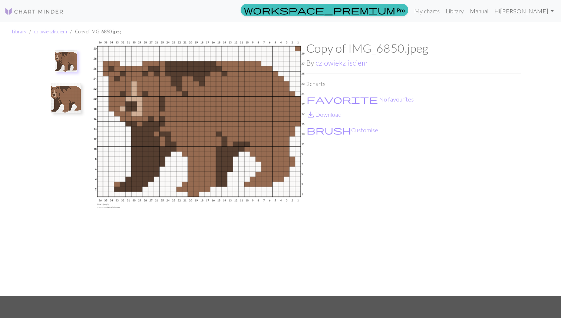
click at [71, 106] on img at bounding box center [66, 98] width 30 height 30
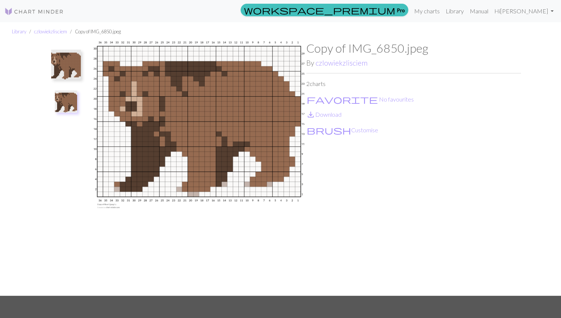
click at [65, 106] on img at bounding box center [66, 101] width 22 height 22
click at [64, 65] on img at bounding box center [66, 65] width 30 height 30
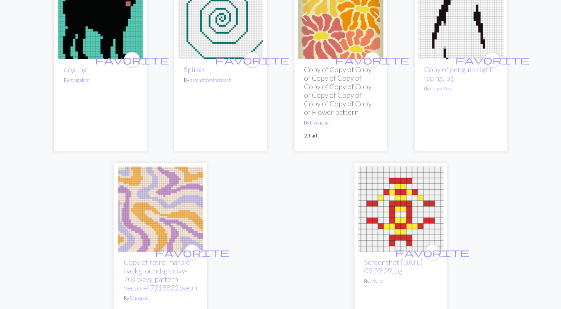
scroll to position [1806, 0]
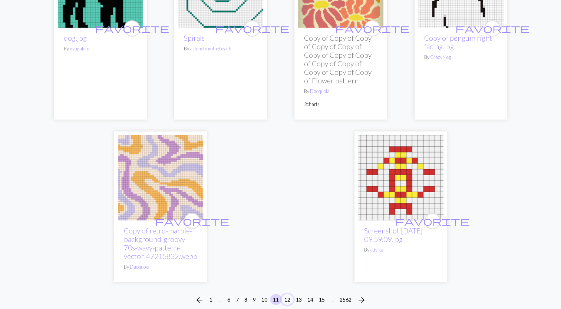
click at [288, 299] on button "12" at bounding box center [287, 299] width 12 height 11
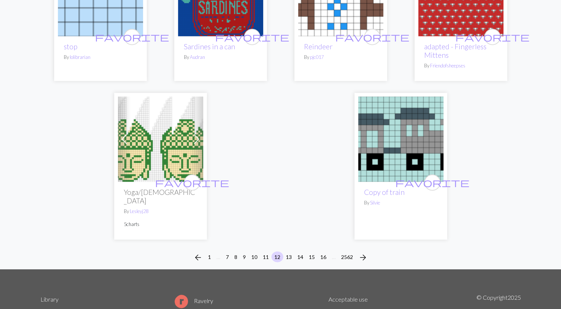
scroll to position [1812, 0]
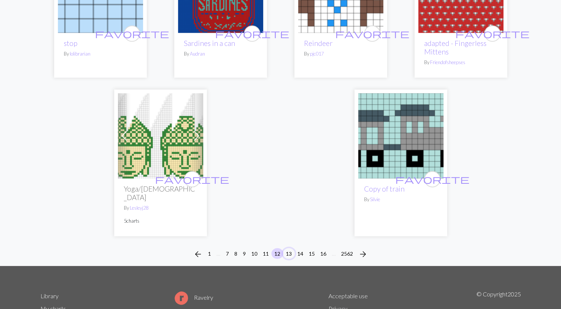
click at [288, 248] on button "13" at bounding box center [289, 253] width 12 height 11
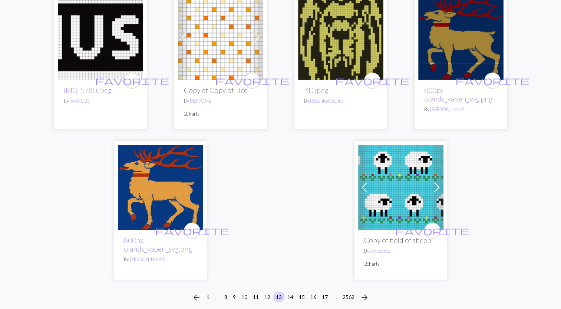
scroll to position [1749, 0]
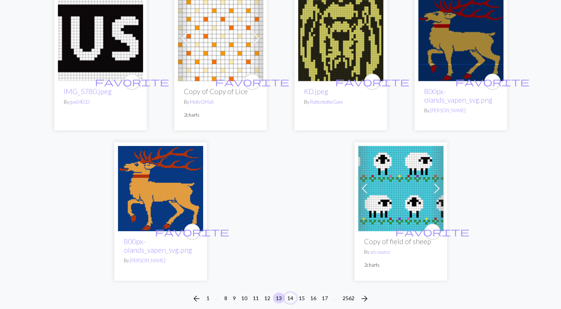
click at [289, 293] on button "14" at bounding box center [290, 298] width 12 height 11
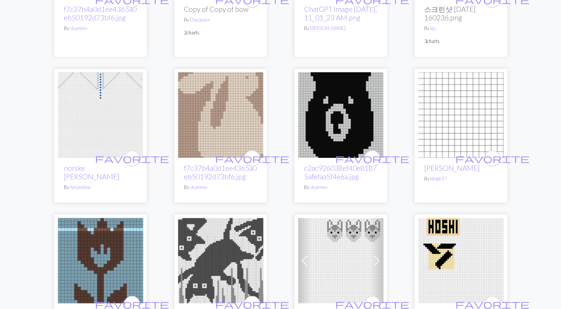
scroll to position [1277, 0]
